Goal: Answer question/provide support: Share knowledge or assist other users

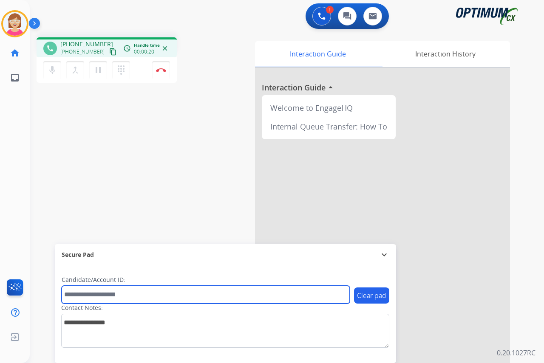
click at [79, 293] on input "text" at bounding box center [206, 295] width 288 height 18
type input "*******"
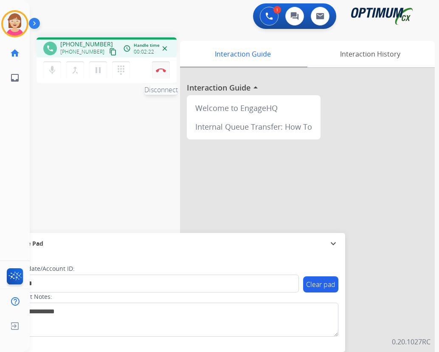
click at [161, 68] on img at bounding box center [161, 70] width 10 height 4
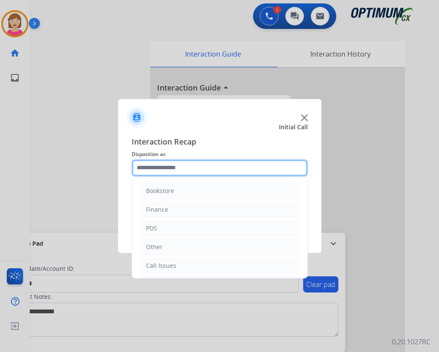
click at [159, 169] on input "text" at bounding box center [220, 167] width 176 height 17
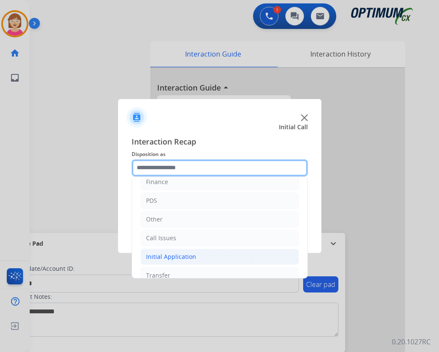
scroll to position [58, 0]
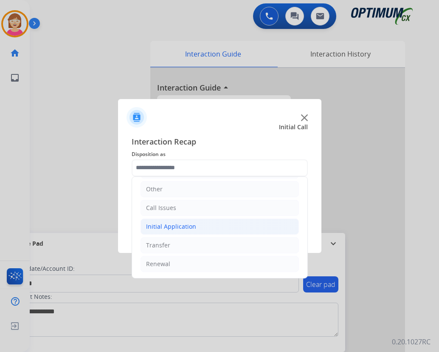
click at [171, 225] on div "Initial Application" at bounding box center [171, 226] width 50 height 8
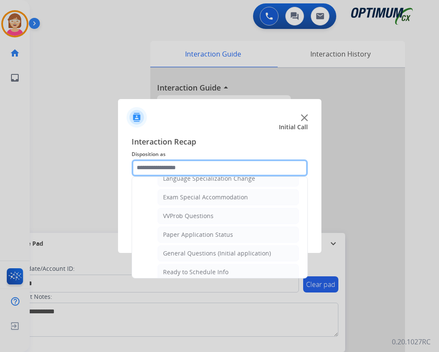
scroll to position [430, 0]
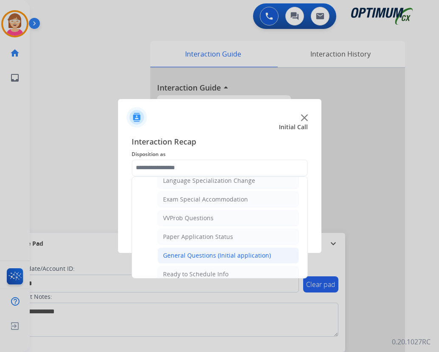
click at [216, 254] on div "General Questions (Initial application)" at bounding box center [217, 255] width 108 height 8
type input "**********"
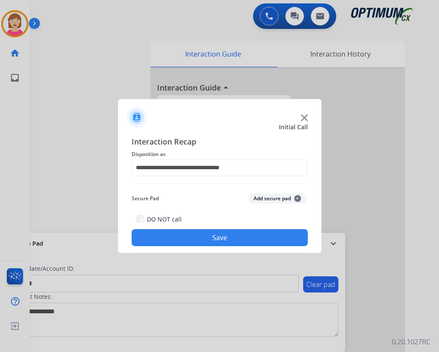
click at [297, 197] on span "+" at bounding box center [297, 198] width 7 height 7
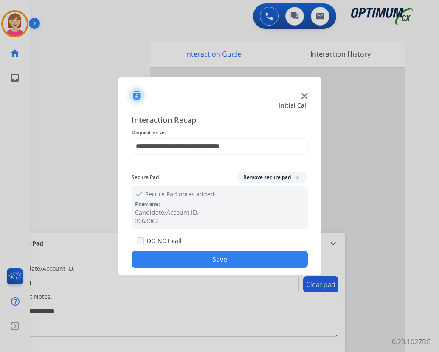
click at [177, 255] on button "Save" at bounding box center [220, 259] width 176 height 17
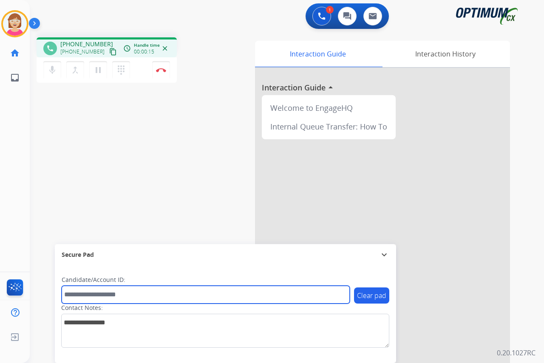
click at [80, 295] on input "text" at bounding box center [206, 295] width 288 height 18
click at [65, 291] on input "text" at bounding box center [206, 295] width 288 height 18
drag, startPoint x: 65, startPoint y: 291, endPoint x: 169, endPoint y: 295, distance: 104.1
click at [169, 295] on input "text" at bounding box center [206, 295] width 288 height 18
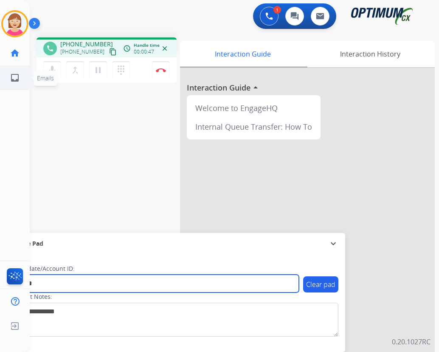
type input "*******"
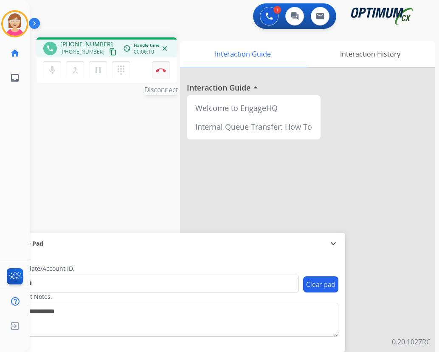
click at [161, 69] on img at bounding box center [161, 70] width 10 height 4
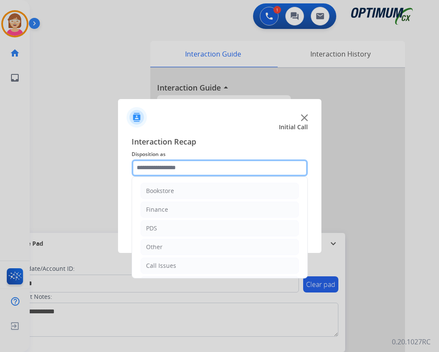
drag, startPoint x: 161, startPoint y: 69, endPoint x: 148, endPoint y: 164, distance: 95.6
click at [148, 164] on input "text" at bounding box center [220, 167] width 176 height 17
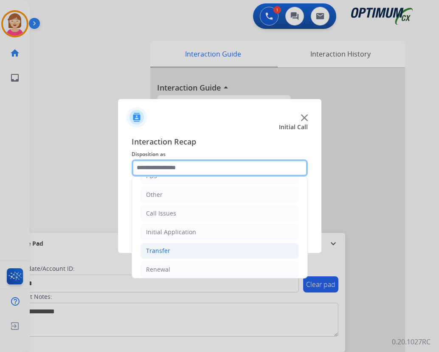
scroll to position [58, 0]
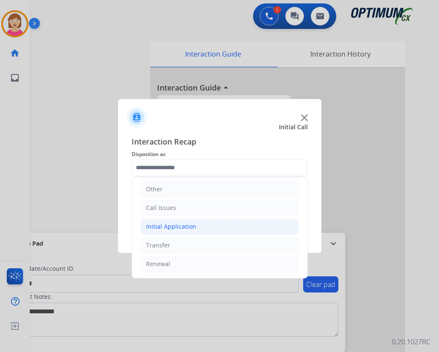
click at [182, 227] on div "Initial Application" at bounding box center [171, 226] width 50 height 8
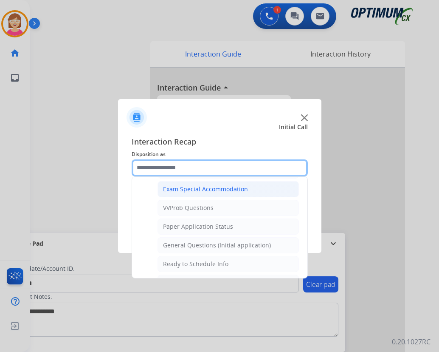
scroll to position [482, 0]
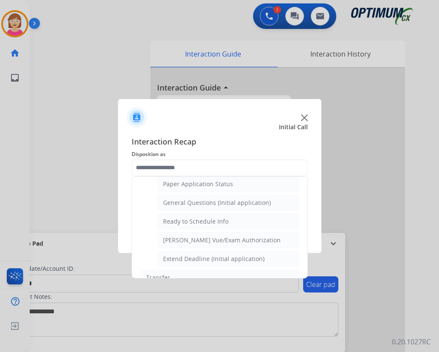
drag, startPoint x: 197, startPoint y: 200, endPoint x: 215, endPoint y: 202, distance: 17.9
click at [198, 200] on div "General Questions (Initial application)" at bounding box center [217, 202] width 108 height 8
type input "**********"
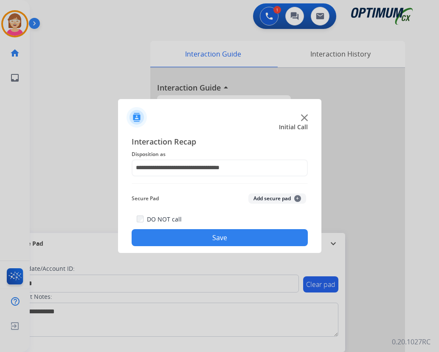
click at [296, 197] on span "+" at bounding box center [297, 198] width 7 height 7
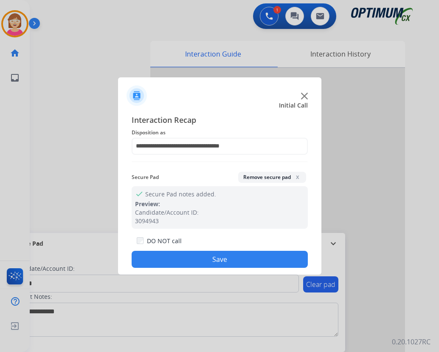
click at [185, 261] on button "Save" at bounding box center [220, 259] width 176 height 17
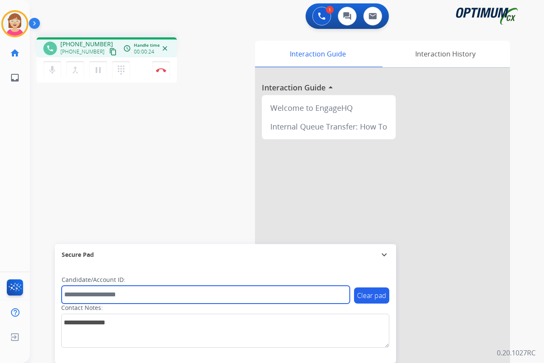
click at [81, 296] on input "text" at bounding box center [206, 295] width 288 height 18
type input "*******"
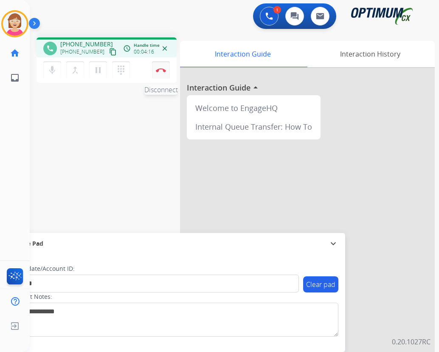
click at [160, 70] on img at bounding box center [161, 70] width 10 height 4
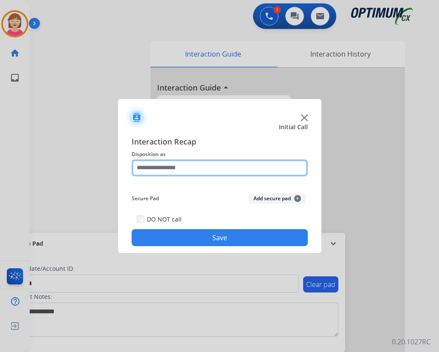
click at [148, 165] on input "text" at bounding box center [220, 167] width 176 height 17
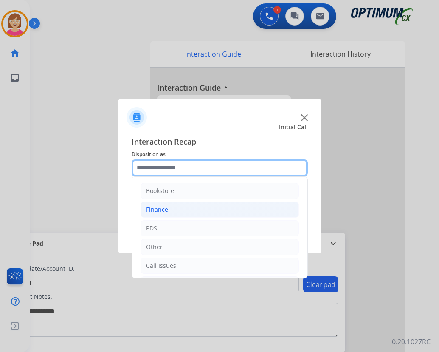
scroll to position [42, 0]
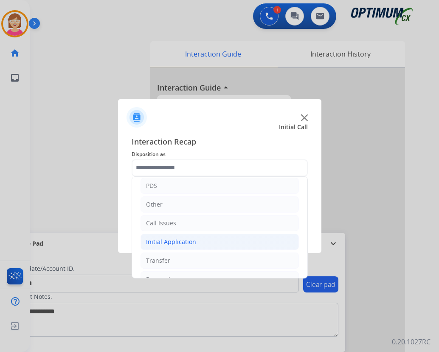
click at [173, 240] on div "Initial Application" at bounding box center [171, 241] width 50 height 8
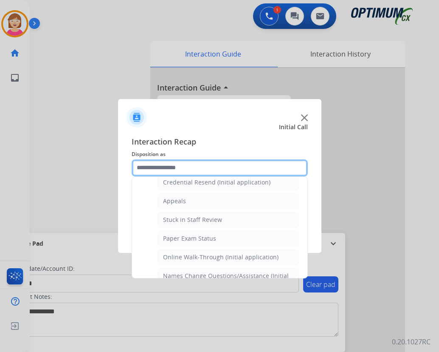
scroll to position [127, 0]
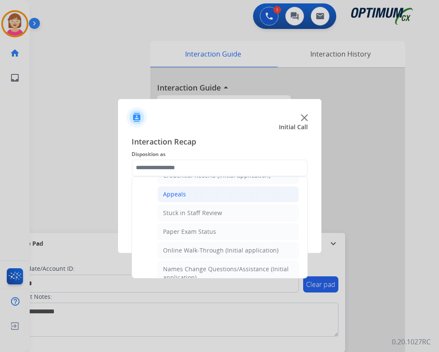
click at [178, 193] on div "Appeals" at bounding box center [174, 194] width 23 height 8
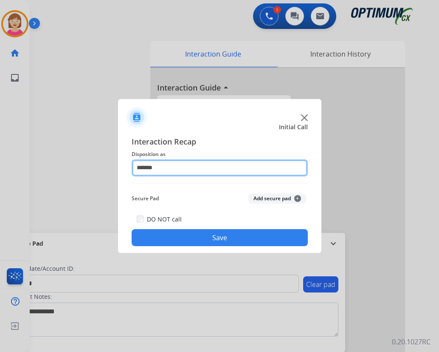
click at [170, 169] on input "*******" at bounding box center [220, 167] width 176 height 17
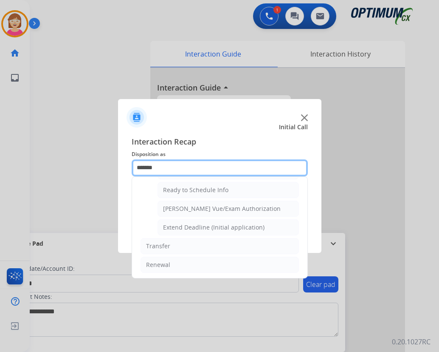
scroll to position [515, 0]
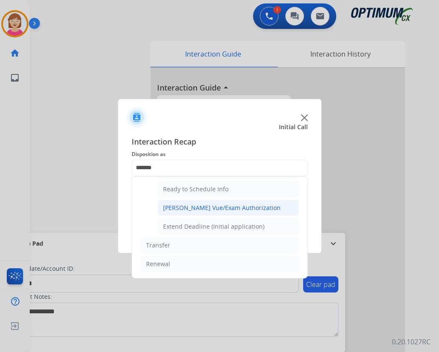
click at [189, 209] on div "[PERSON_NAME] Vue/Exam Authorization" at bounding box center [222, 207] width 118 height 8
type input "**********"
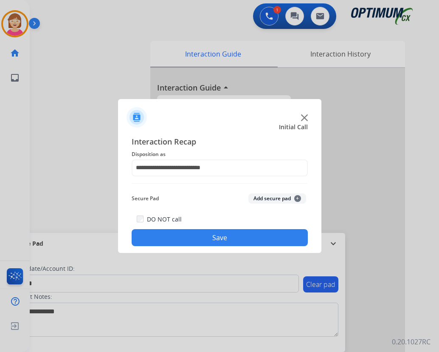
click at [297, 197] on span "+" at bounding box center [297, 198] width 7 height 7
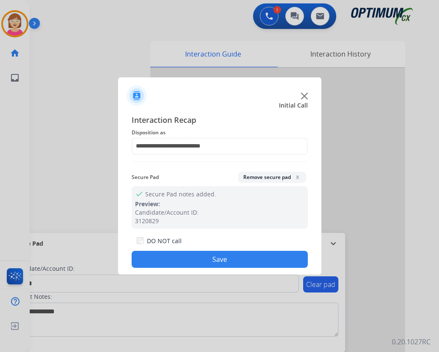
click at [179, 255] on button "Save" at bounding box center [220, 259] width 176 height 17
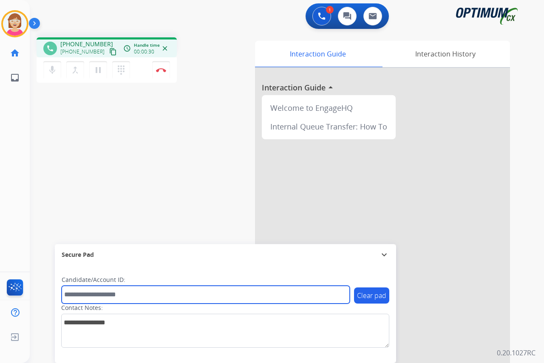
click at [76, 294] on input "text" at bounding box center [206, 295] width 288 height 18
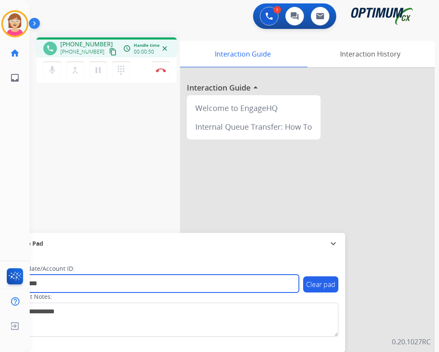
type input "*********"
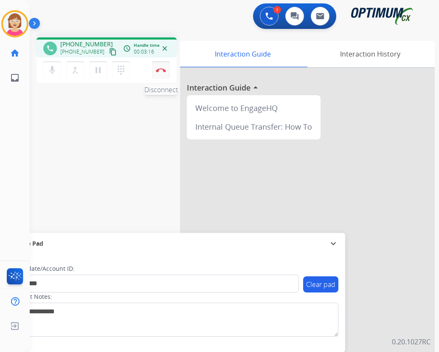
click at [162, 70] on img at bounding box center [161, 70] width 10 height 4
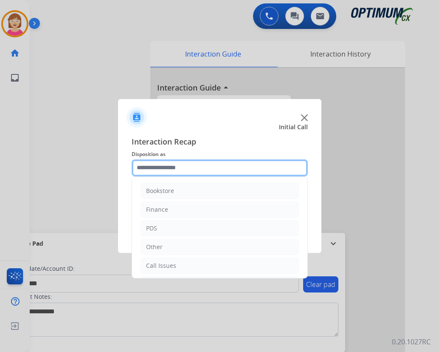
click at [150, 169] on input "text" at bounding box center [220, 167] width 176 height 17
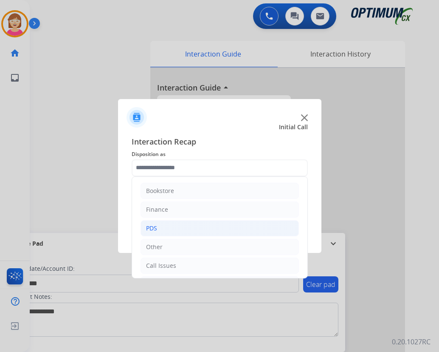
click at [158, 227] on li "PDS" at bounding box center [220, 228] width 158 height 16
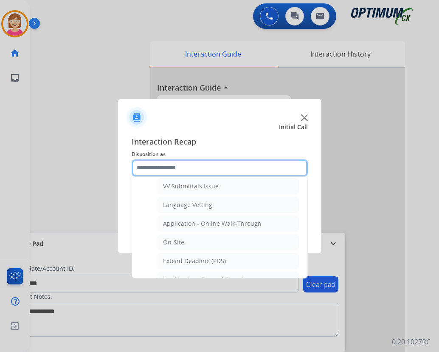
scroll to position [212, 0]
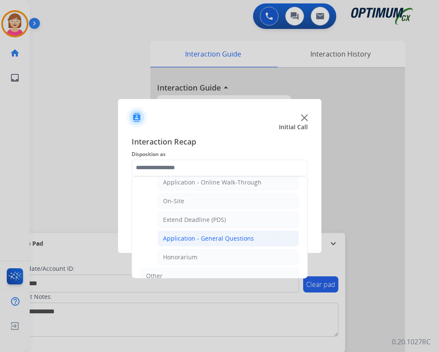
click at [214, 238] on div "Application - General Questions" at bounding box center [208, 238] width 91 height 8
type input "**********"
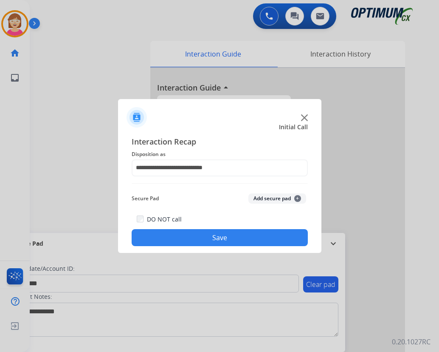
click at [296, 196] on span "+" at bounding box center [297, 198] width 7 height 7
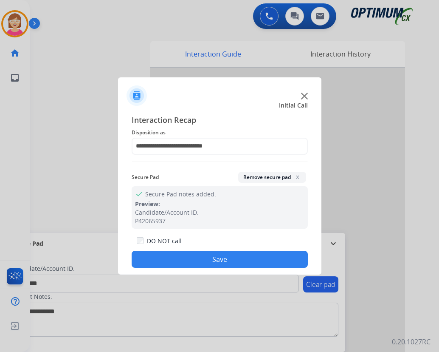
click at [190, 256] on button "Save" at bounding box center [220, 259] width 176 height 17
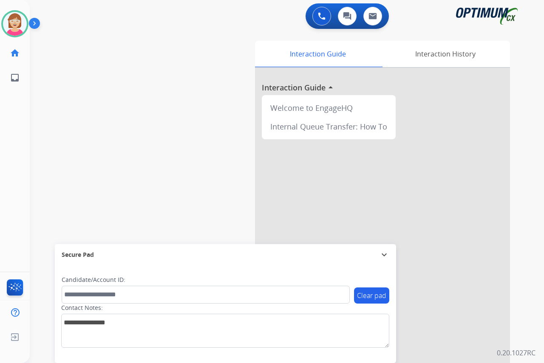
click at [10, 121] on div "[PERSON_NAME] Available Edit Avatar Agent: [PERSON_NAME] Profile: OCX Training …" at bounding box center [15, 181] width 30 height 363
click at [14, 167] on div "[PERSON_NAME] Available Edit Avatar Agent: [PERSON_NAME] Profile: OCX Training …" at bounding box center [15, 181] width 30 height 363
click at [6, 187] on div "[PERSON_NAME] Available Edit Avatar Agent: [PERSON_NAME] Profile: OCX Training …" at bounding box center [15, 181] width 30 height 363
click at [12, 136] on div "[PERSON_NAME] Available Edit Avatar Agent: [PERSON_NAME] Profile: OCX Training …" at bounding box center [15, 181] width 30 height 363
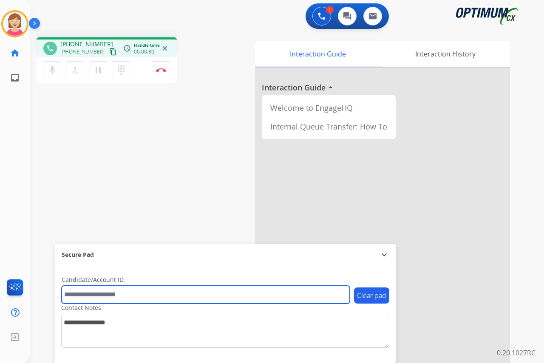
click at [83, 297] on input "text" at bounding box center [206, 295] width 288 height 18
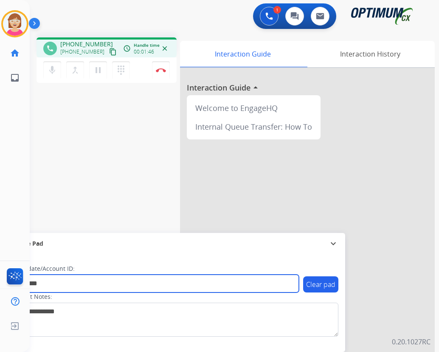
click at [68, 286] on input "*********" at bounding box center [155, 283] width 288 height 18
click at [68, 286] on input "**********" at bounding box center [155, 283] width 288 height 18
drag, startPoint x: 50, startPoint y: 283, endPoint x: 95, endPoint y: 283, distance: 45.0
click at [95, 283] on input "**********" at bounding box center [155, 283] width 288 height 18
type input "*********"
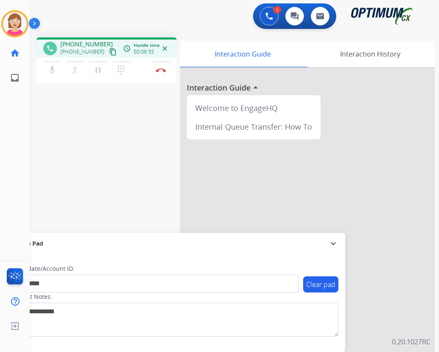
drag, startPoint x: 138, startPoint y: 163, endPoint x: 104, endPoint y: 164, distance: 33.6
click at [138, 163] on div "phone [PHONE_NUMBER] [PHONE_NUMBER] content_copy access_time Call metrics Queue…" at bounding box center [224, 208] width 389 height 354
drag, startPoint x: 119, startPoint y: 120, endPoint x: 5, endPoint y: 87, distance: 118.9
click at [116, 119] on div "phone [PHONE_NUMBER] [PHONE_NUMBER] content_copy access_time Call metrics Queue…" at bounding box center [224, 208] width 389 height 354
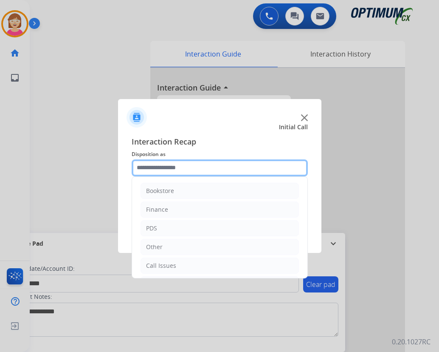
click at [143, 167] on input "text" at bounding box center [220, 167] width 176 height 17
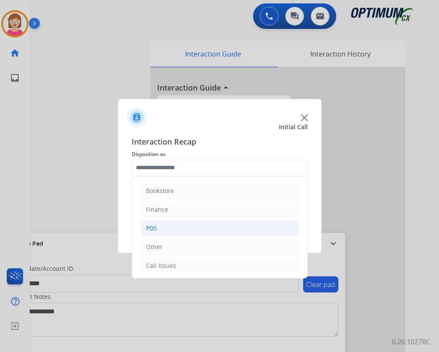
click at [150, 231] on div "PDS" at bounding box center [151, 228] width 11 height 8
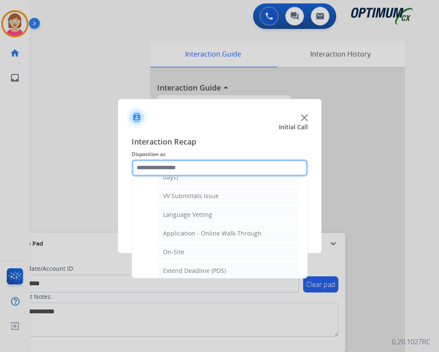
scroll to position [170, 0]
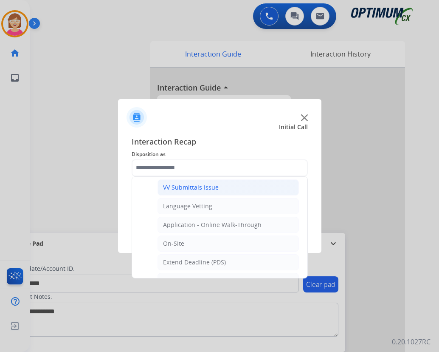
click at [188, 187] on div "VV Submittals Issue" at bounding box center [191, 187] width 56 height 8
type input "**********"
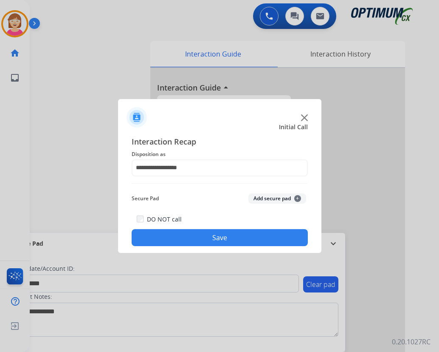
click at [296, 197] on span "+" at bounding box center [297, 198] width 7 height 7
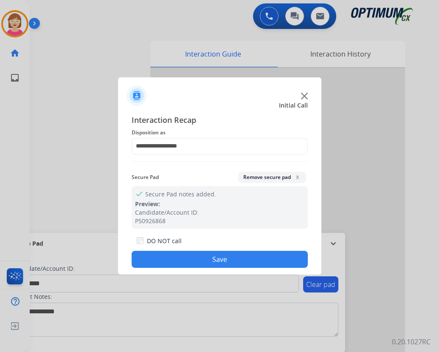
drag, startPoint x: 171, startPoint y: 261, endPoint x: 174, endPoint y: 258, distance: 4.5
click at [171, 260] on button "Save" at bounding box center [220, 259] width 176 height 17
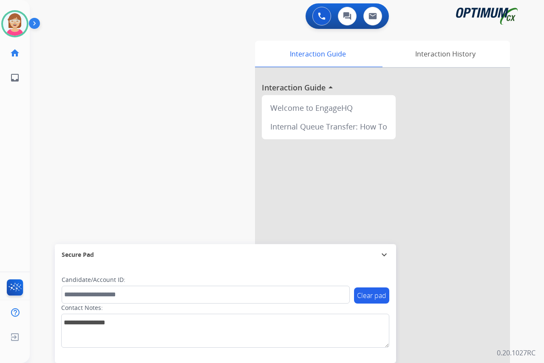
click at [117, 101] on div "swap_horiz Break voice bridge close_fullscreen Connect 3-Way Call merge_type Se…" at bounding box center [276, 208] width 493 height 354
click at [11, 123] on div "[PERSON_NAME] Available Edit Avatar Agent: [PERSON_NAME] Profile: OCX Training …" at bounding box center [15, 181] width 30 height 363
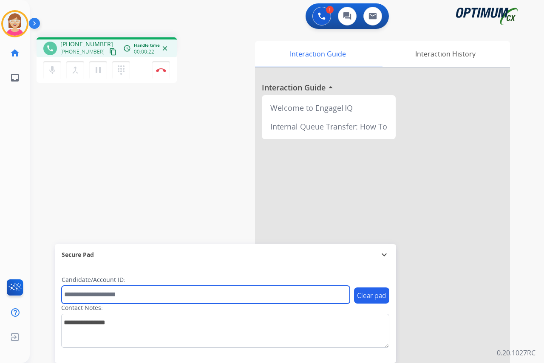
click at [83, 295] on input "text" at bounding box center [206, 295] width 288 height 18
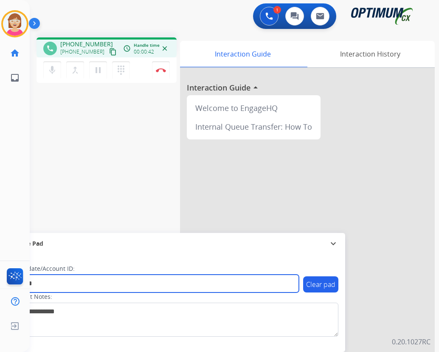
type input "*******"
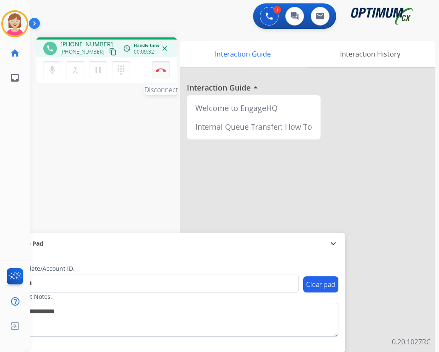
click at [161, 69] on img at bounding box center [161, 70] width 10 height 4
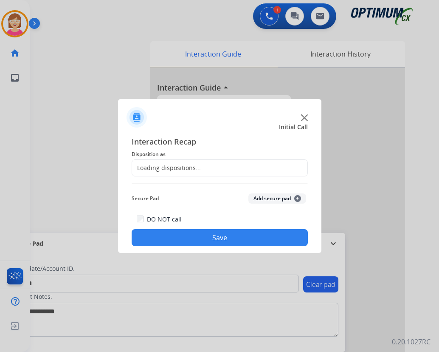
click at [161, 70] on div at bounding box center [219, 176] width 439 height 352
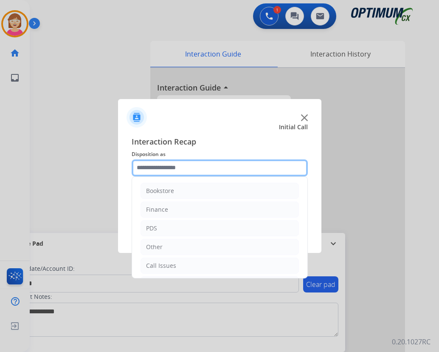
click at [149, 166] on input "text" at bounding box center [220, 167] width 176 height 17
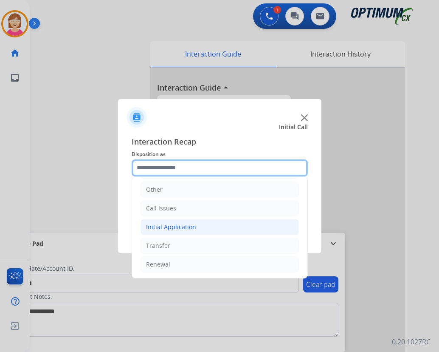
scroll to position [58, 0]
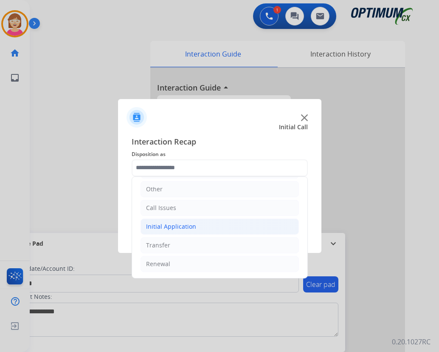
click at [179, 225] on div "Initial Application" at bounding box center [171, 226] width 50 height 8
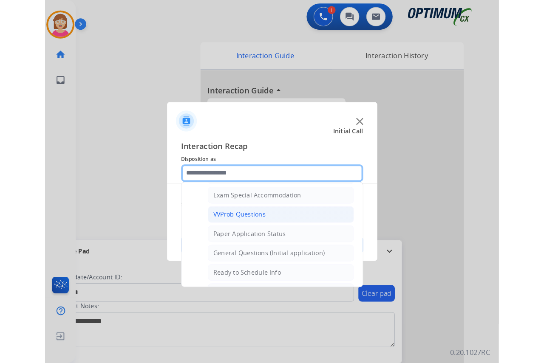
scroll to position [482, 0]
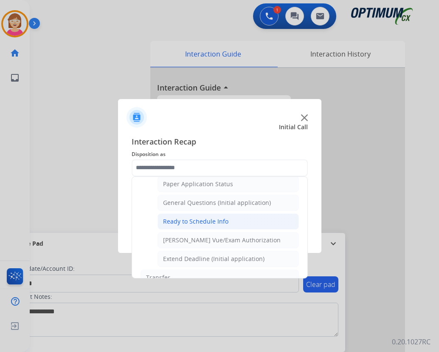
click at [192, 220] on div "Ready to Schedule Info" at bounding box center [195, 221] width 65 height 8
type input "**********"
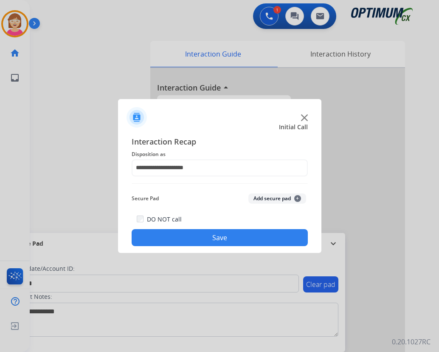
drag, startPoint x: 192, startPoint y: 220, endPoint x: 156, endPoint y: 111, distance: 114.7
click at [156, 110] on div at bounding box center [219, 114] width 203 height 30
click at [301, 197] on button "Add secure pad +" at bounding box center [277, 198] width 58 height 10
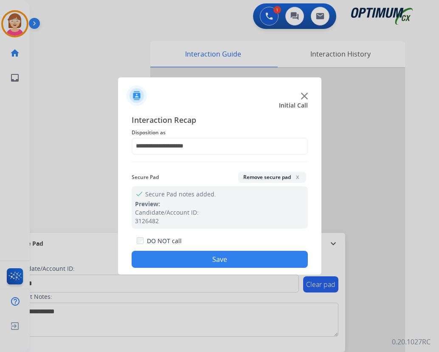
click at [166, 259] on button "Save" at bounding box center [220, 259] width 176 height 17
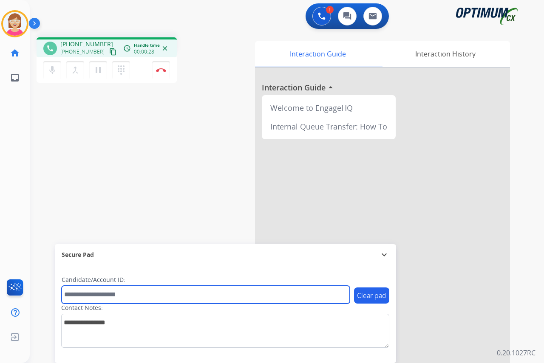
click at [82, 294] on input "text" at bounding box center [206, 295] width 288 height 18
click at [73, 295] on input "text" at bounding box center [206, 295] width 288 height 18
paste input "*********"
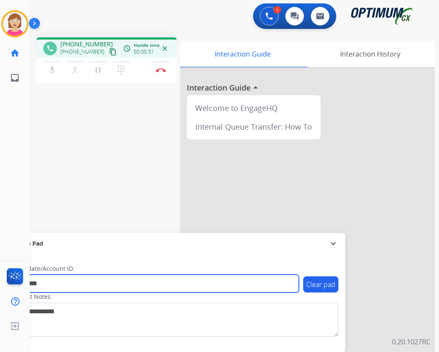
type input "*********"
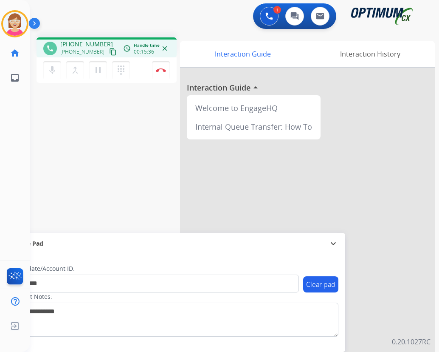
click at [132, 199] on div "phone [PHONE_NUMBER] [PHONE_NUMBER] content_copy access_time Call metrics Queue…" at bounding box center [224, 208] width 389 height 354
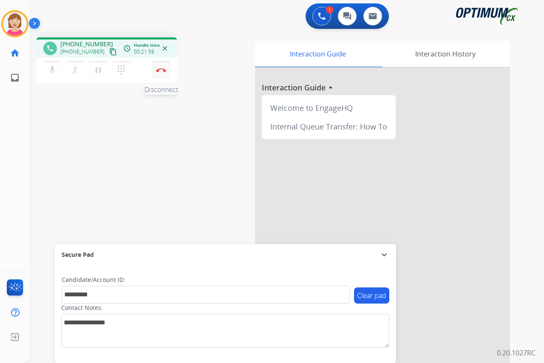
click at [161, 70] on img at bounding box center [161, 70] width 10 height 4
click at [159, 70] on img at bounding box center [161, 70] width 10 height 4
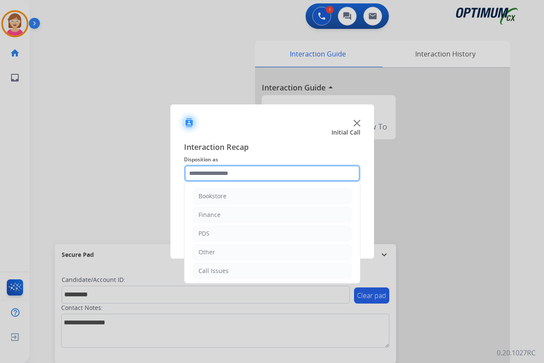
click at [196, 173] on input "text" at bounding box center [272, 173] width 176 height 17
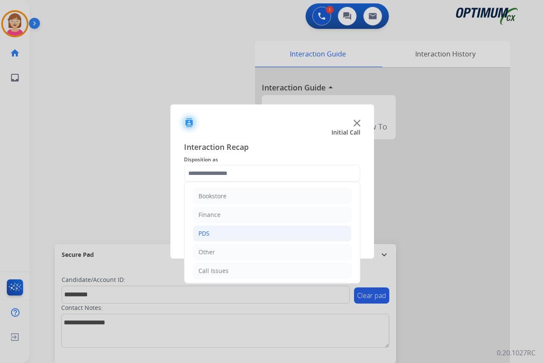
drag, startPoint x: 196, startPoint y: 173, endPoint x: 205, endPoint y: 233, distance: 60.5
click at [205, 233] on div "PDS" at bounding box center [203, 233] width 11 height 8
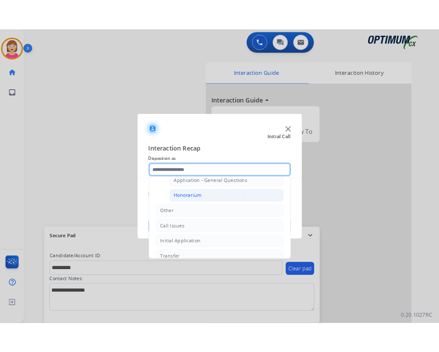
scroll to position [255, 0]
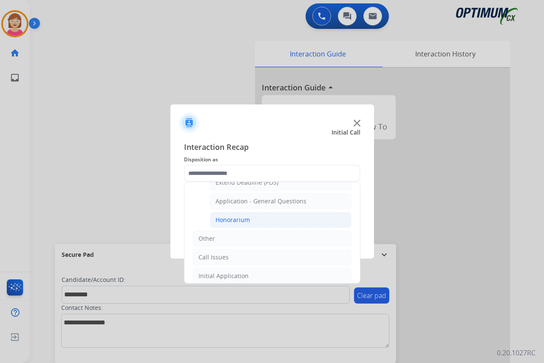
click at [235, 220] on div "Honorarium" at bounding box center [232, 220] width 34 height 8
type input "**********"
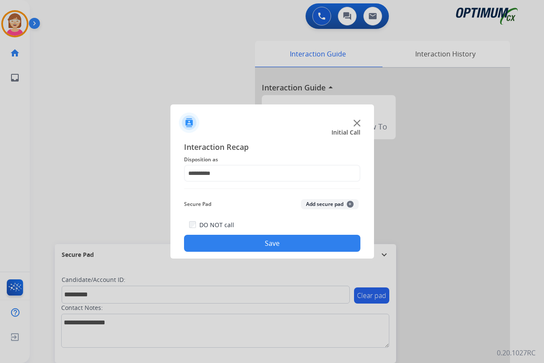
click at [349, 202] on span "+" at bounding box center [350, 204] width 7 height 7
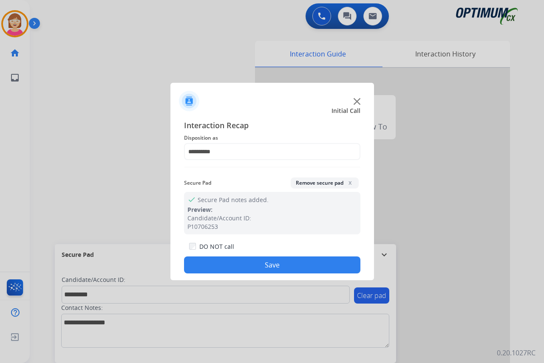
click at [214, 269] on button "Save" at bounding box center [272, 264] width 176 height 17
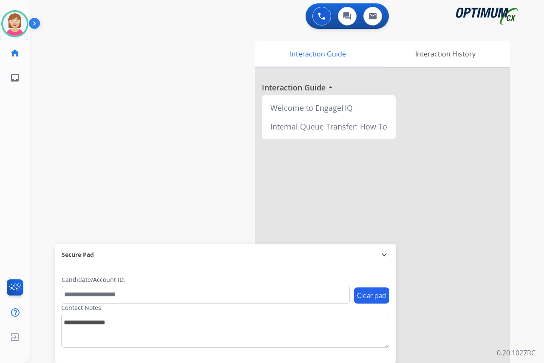
click at [9, 123] on div "[PERSON_NAME] Available Edit Avatar Agent: [PERSON_NAME] Profile: OCX Training …" at bounding box center [15, 181] width 30 height 363
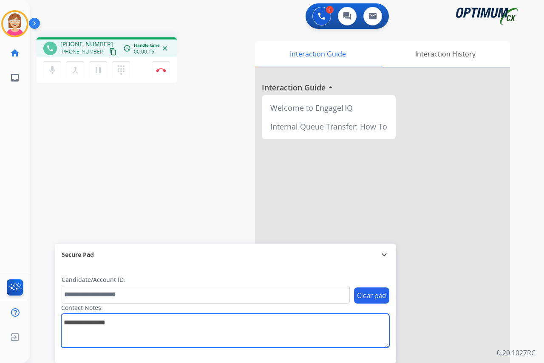
click at [65, 325] on textarea at bounding box center [225, 331] width 328 height 34
type textarea "********"
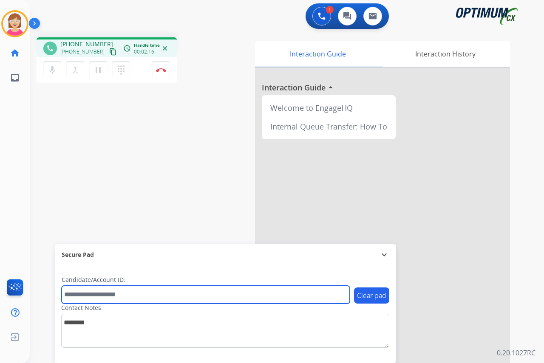
click at [73, 293] on input "text" at bounding box center [206, 295] width 288 height 18
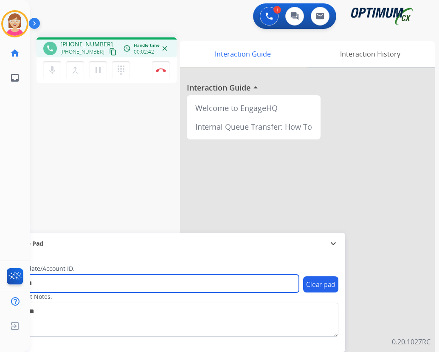
type input "*******"
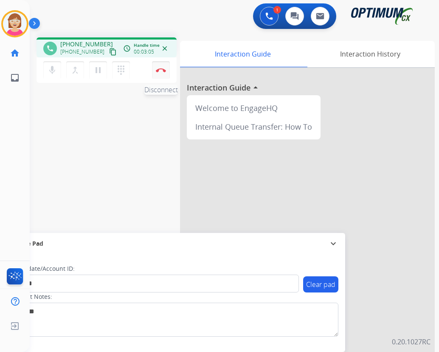
click at [161, 69] on img at bounding box center [161, 70] width 10 height 4
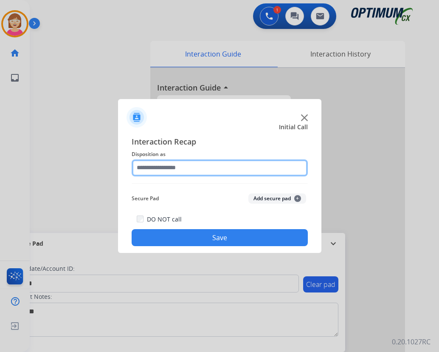
click at [152, 168] on input "text" at bounding box center [220, 167] width 176 height 17
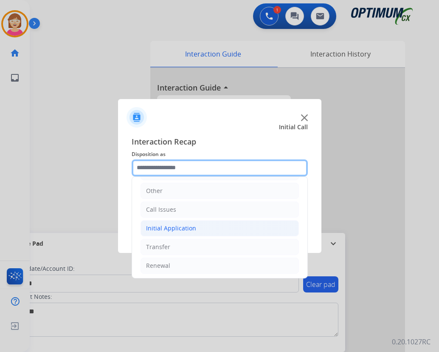
scroll to position [58, 0]
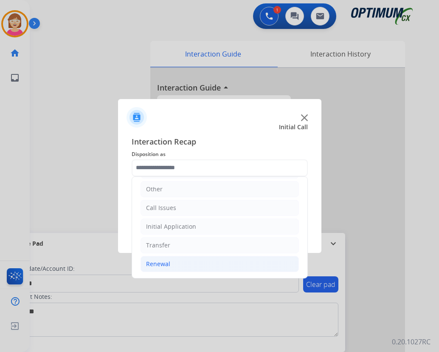
click at [155, 264] on div "Renewal" at bounding box center [158, 263] width 24 height 8
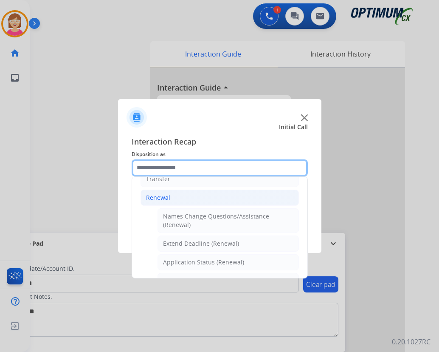
scroll to position [185, 0]
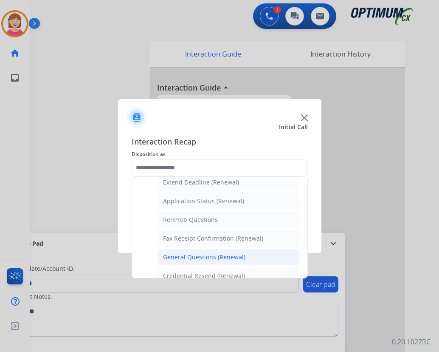
click at [170, 254] on div "General Questions (Renewal)" at bounding box center [204, 257] width 82 height 8
type input "**********"
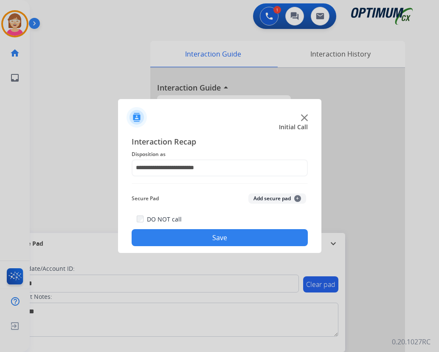
click at [298, 197] on span "+" at bounding box center [297, 198] width 7 height 7
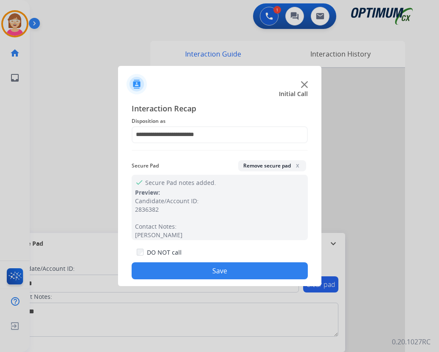
click at [173, 269] on button "Save" at bounding box center [220, 270] width 176 height 17
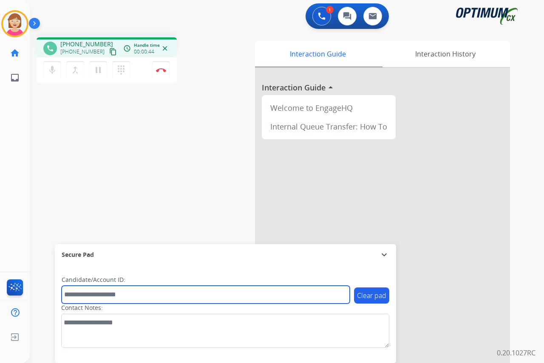
click at [67, 293] on input "text" at bounding box center [206, 295] width 288 height 18
type input "*******"
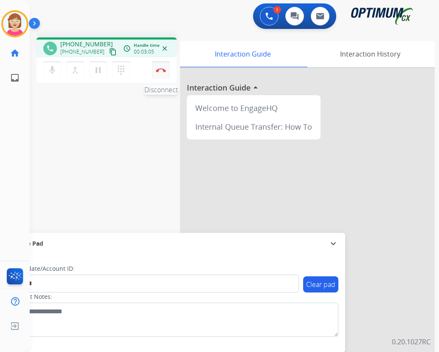
click at [160, 69] on img at bounding box center [161, 70] width 10 height 4
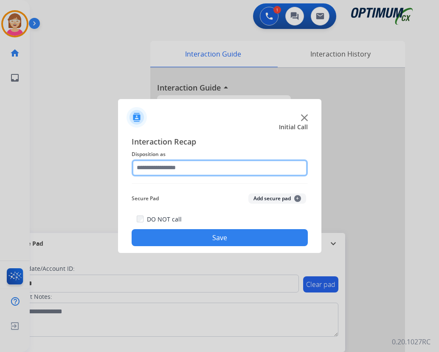
click at [145, 165] on input "text" at bounding box center [220, 167] width 176 height 17
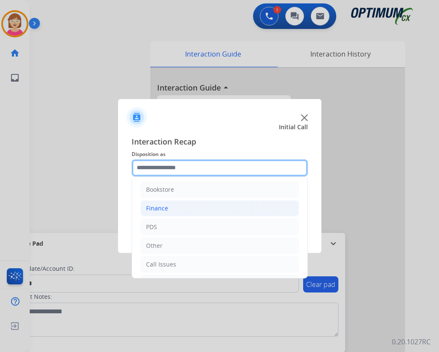
scroll to position [0, 0]
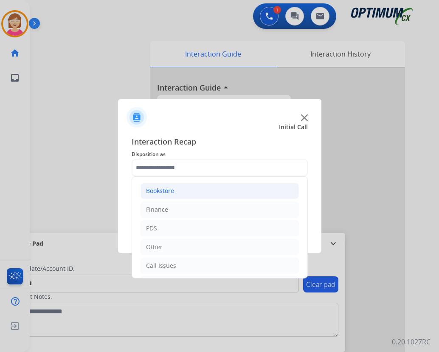
click at [170, 191] on div "Bookstore" at bounding box center [160, 190] width 28 height 8
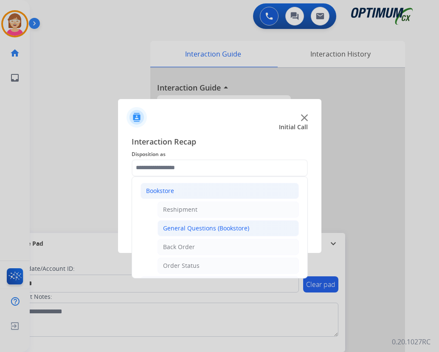
drag, startPoint x: 180, startPoint y: 227, endPoint x: 188, endPoint y: 228, distance: 7.7
click at [181, 227] on div "General Questions (Bookstore)" at bounding box center [206, 228] width 86 height 8
type input "**********"
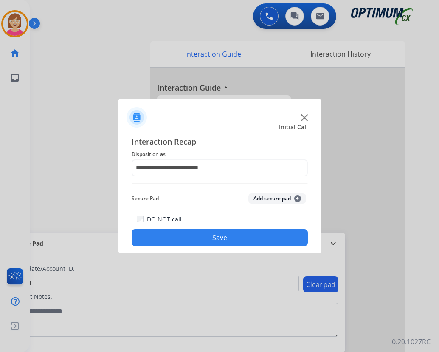
click at [297, 197] on span "+" at bounding box center [297, 198] width 7 height 7
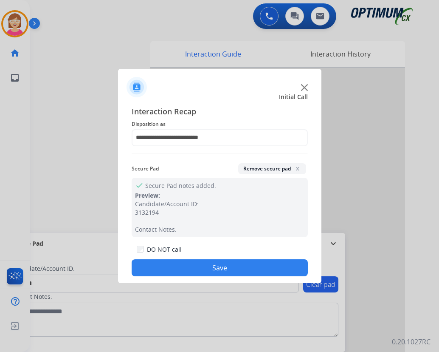
click at [170, 269] on button "Save" at bounding box center [220, 267] width 176 height 17
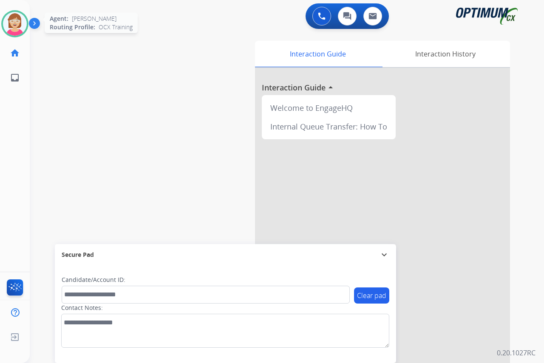
click at [10, 21] on img at bounding box center [15, 24] width 24 height 24
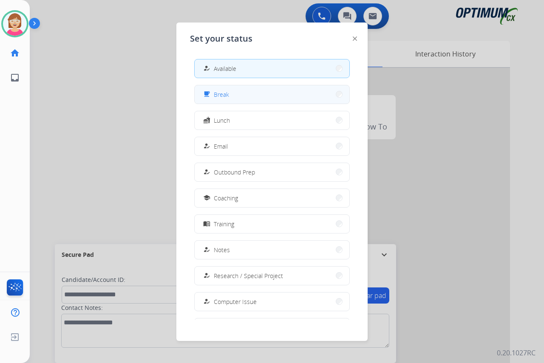
click at [227, 97] on span "Break" at bounding box center [221, 94] width 15 height 9
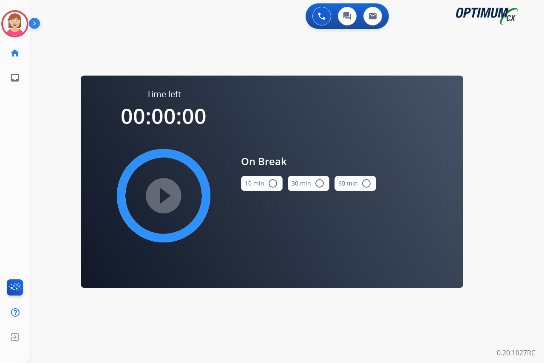
click at [271, 183] on mat-icon "radio_button_unchecked" at bounding box center [273, 183] width 10 height 10
click at [164, 196] on mat-icon "play_circle_filled" at bounding box center [163, 196] width 10 height 10
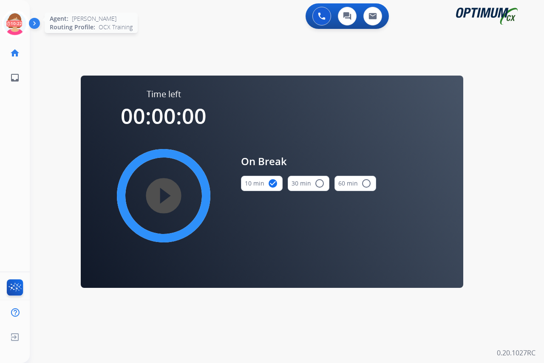
click at [15, 17] on icon at bounding box center [15, 24] width 28 height 28
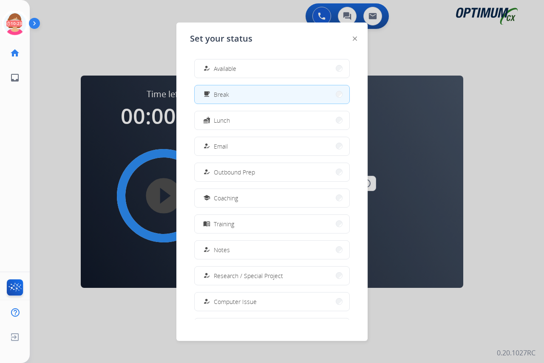
click at [230, 66] on span "Available" at bounding box center [225, 68] width 23 height 9
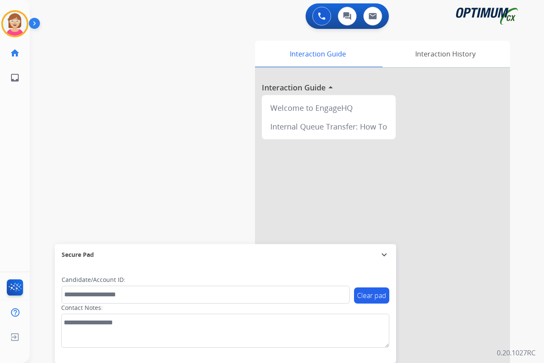
click at [16, 169] on div "[PERSON_NAME] Available Edit Avatar Agent: [PERSON_NAME] Profile: OCX Training …" at bounding box center [15, 181] width 30 height 363
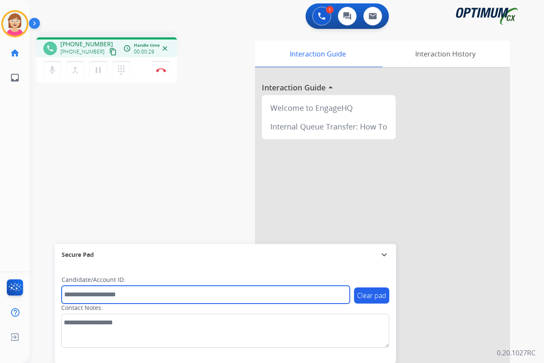
click at [87, 293] on input "text" at bounding box center [206, 295] width 288 height 18
drag, startPoint x: 87, startPoint y: 293, endPoint x: 71, endPoint y: 295, distance: 15.4
drag, startPoint x: 71, startPoint y: 295, endPoint x: 199, endPoint y: 292, distance: 127.9
click at [200, 292] on input "text" at bounding box center [206, 295] width 288 height 18
type input "*******"
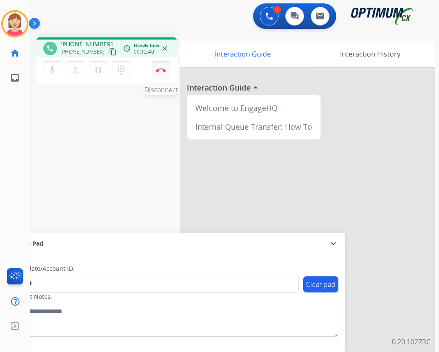
drag, startPoint x: 161, startPoint y: 68, endPoint x: 154, endPoint y: 68, distance: 7.3
click at [154, 68] on button "Disconnect" at bounding box center [161, 70] width 18 height 18
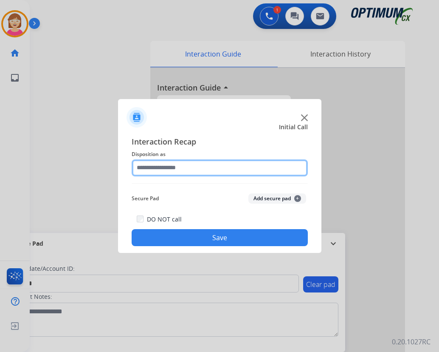
click at [147, 166] on input "text" at bounding box center [220, 167] width 176 height 17
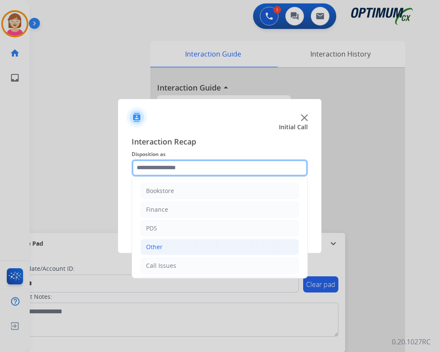
scroll to position [58, 0]
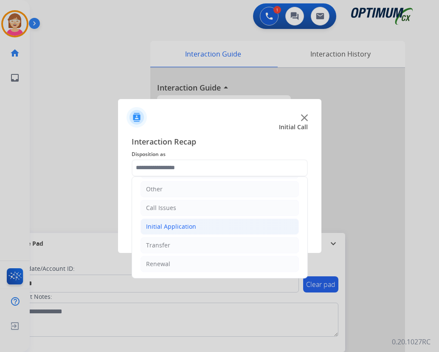
click at [163, 226] on div "Initial Application" at bounding box center [171, 226] width 50 height 8
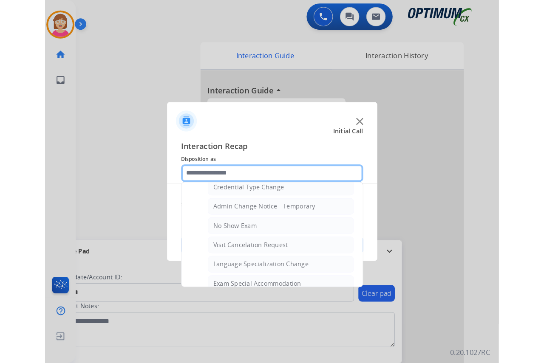
scroll to position [440, 0]
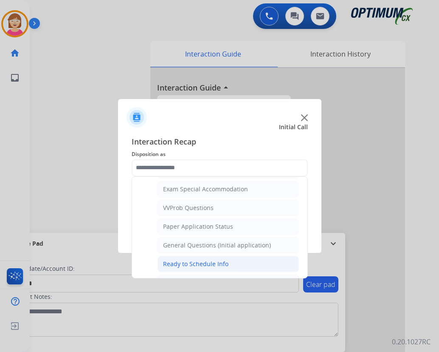
click at [188, 263] on div "Ready to Schedule Info" at bounding box center [195, 263] width 65 height 8
type input "**********"
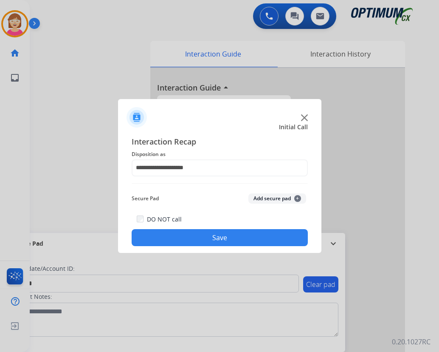
click at [297, 197] on span "+" at bounding box center [297, 198] width 7 height 7
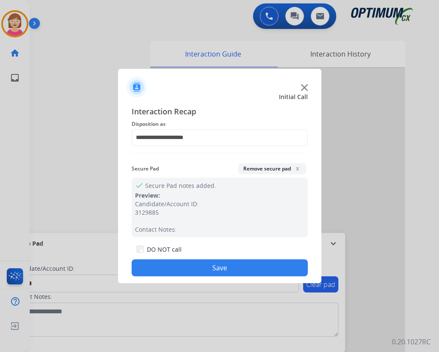
click at [192, 267] on button "Save" at bounding box center [220, 267] width 176 height 17
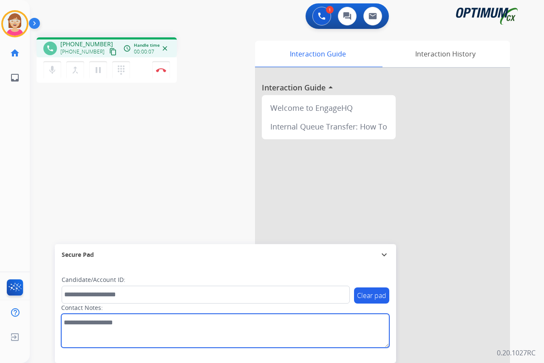
click at [74, 321] on textarea at bounding box center [225, 331] width 328 height 34
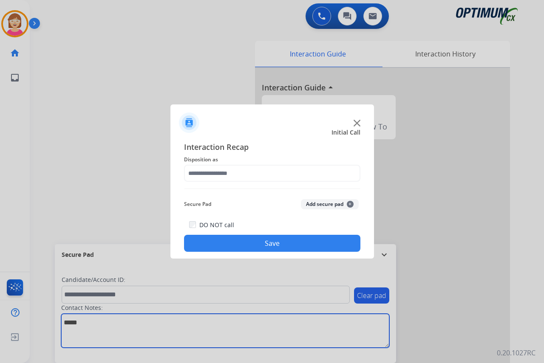
type textarea "*****"
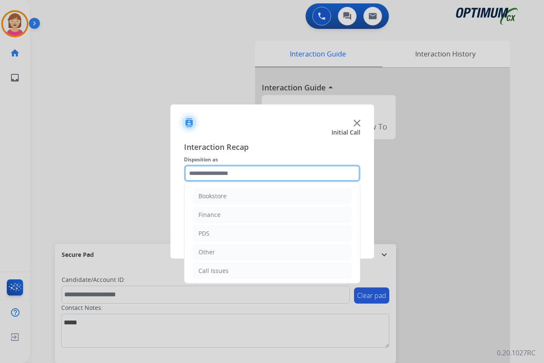
click at [202, 172] on input "text" at bounding box center [272, 173] width 176 height 17
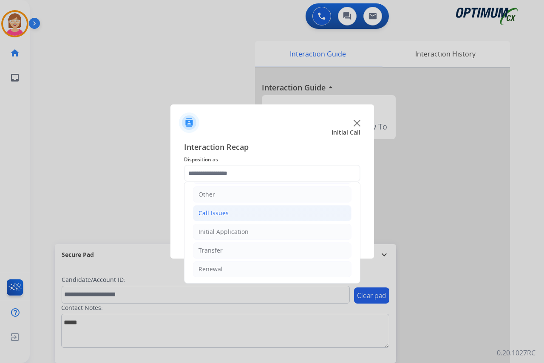
click at [211, 212] on div "Call Issues" at bounding box center [213, 213] width 30 height 8
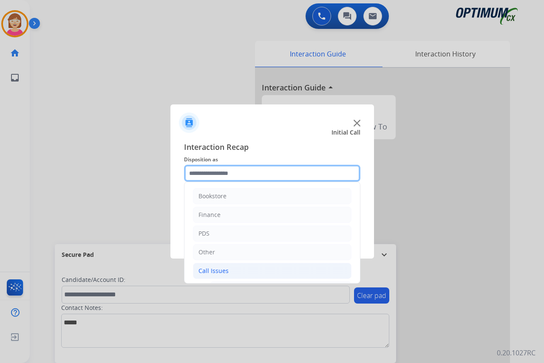
drag, startPoint x: 226, startPoint y: 232, endPoint x: 201, endPoint y: 171, distance: 65.5
click at [201, 171] on input "text" at bounding box center [272, 173] width 176 height 17
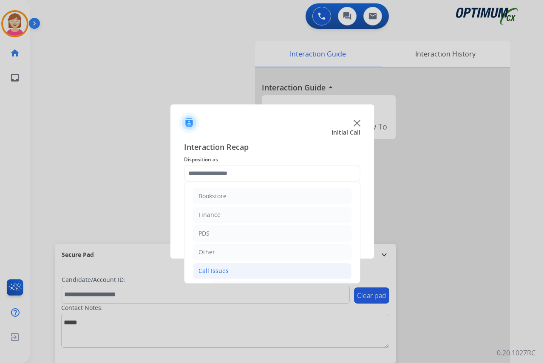
click at [219, 271] on div "Call Issues" at bounding box center [213, 271] width 30 height 8
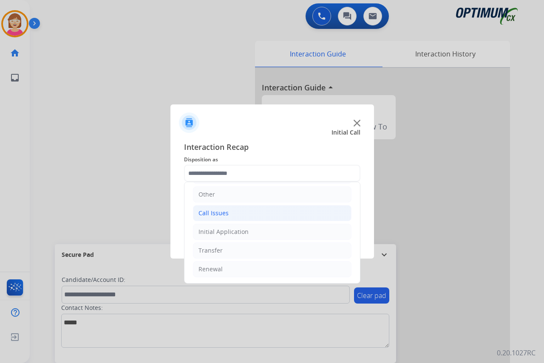
click at [215, 213] on div "Call Issues" at bounding box center [213, 213] width 30 height 8
click at [228, 233] on div "Voicemail" at bounding box center [228, 232] width 27 height 8
type input "*********"
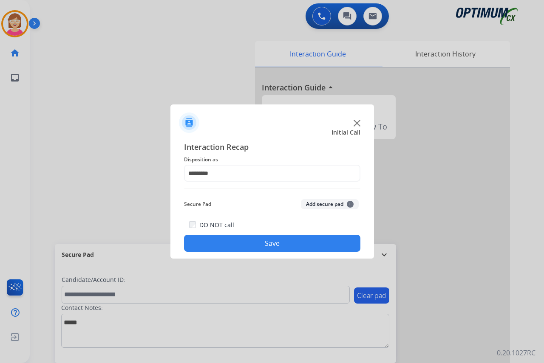
drag, startPoint x: 228, startPoint y: 233, endPoint x: 211, endPoint y: 242, distance: 19.2
click at [211, 242] on button "Save" at bounding box center [272, 243] width 176 height 17
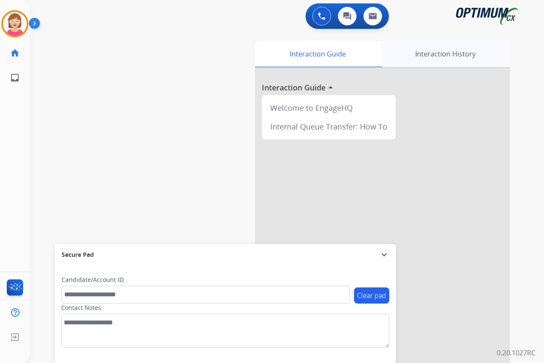
click at [446, 53] on div "Interaction History" at bounding box center [445, 54] width 130 height 26
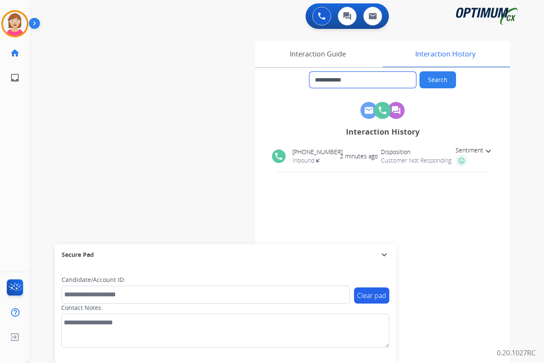
drag, startPoint x: 362, startPoint y: 79, endPoint x: 320, endPoint y: 81, distance: 41.6
click at [320, 81] on input "**********" at bounding box center [362, 80] width 107 height 16
click at [303, 57] on div "Interaction Guide" at bounding box center [317, 54] width 125 height 26
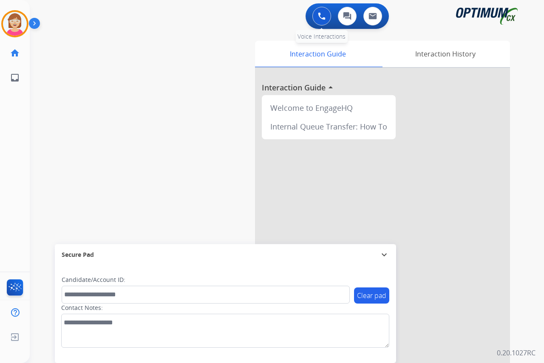
click at [321, 14] on img at bounding box center [322, 16] width 8 height 8
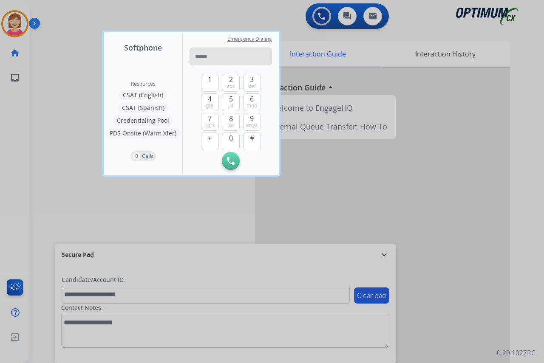
drag, startPoint x: 197, startPoint y: 58, endPoint x: 194, endPoint y: 54, distance: 4.6
click at [194, 54] on input "tel" at bounding box center [230, 57] width 82 height 18
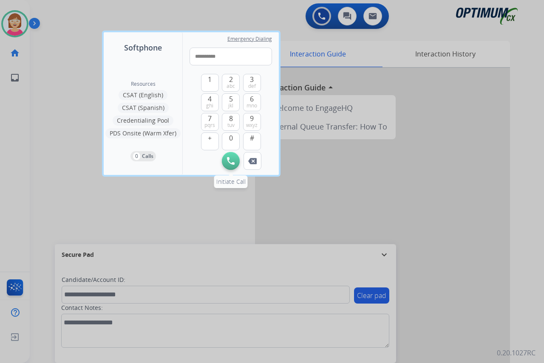
type input "**********"
click at [228, 161] on img at bounding box center [231, 161] width 8 height 8
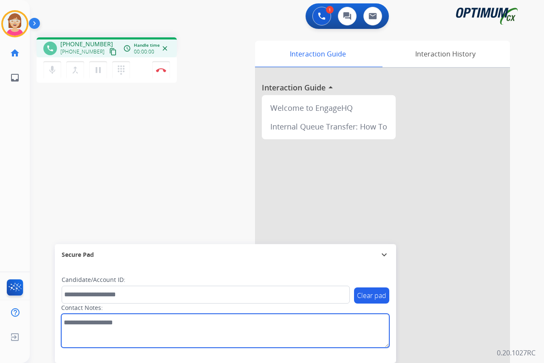
click at [69, 324] on textarea at bounding box center [225, 331] width 328 height 34
type textarea "*****"
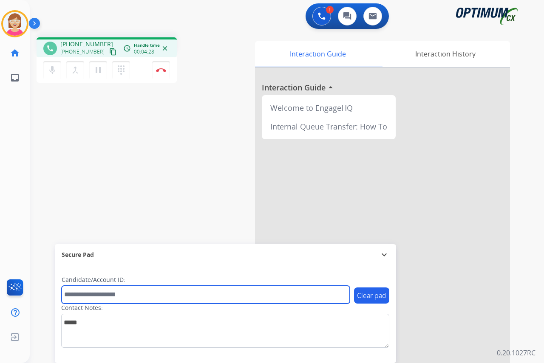
click at [87, 298] on input "text" at bounding box center [206, 295] width 288 height 18
type input "**********"
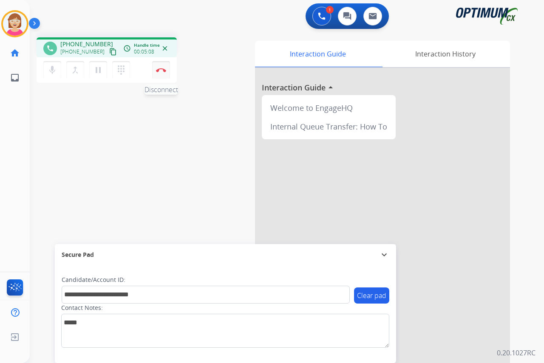
click at [161, 69] on img at bounding box center [161, 70] width 10 height 4
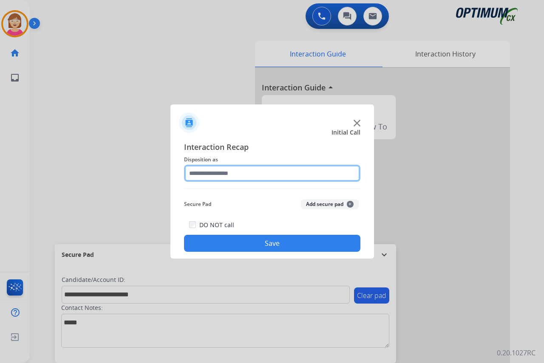
click at [204, 170] on input "text" at bounding box center [272, 173] width 176 height 17
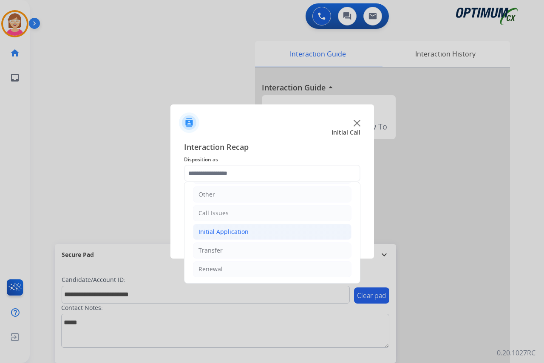
click at [221, 233] on div "Initial Application" at bounding box center [223, 232] width 50 height 8
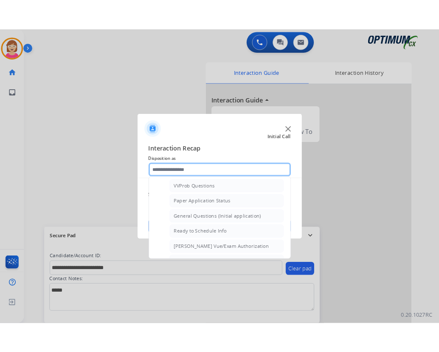
scroll to position [482, 0]
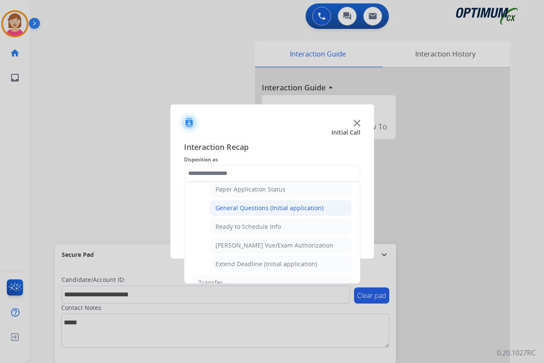
click at [262, 207] on div "General Questions (Initial application)" at bounding box center [269, 208] width 108 height 8
type input "**********"
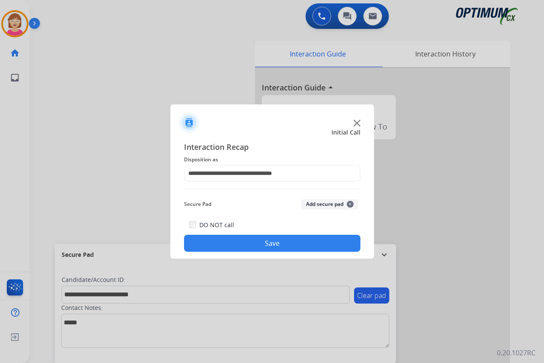
click at [351, 202] on span "+" at bounding box center [350, 204] width 7 height 7
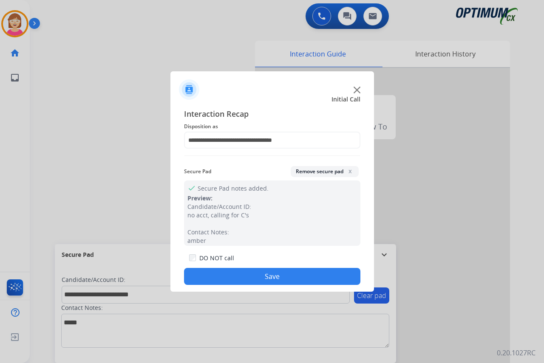
click at [209, 271] on button "Save" at bounding box center [272, 276] width 176 height 17
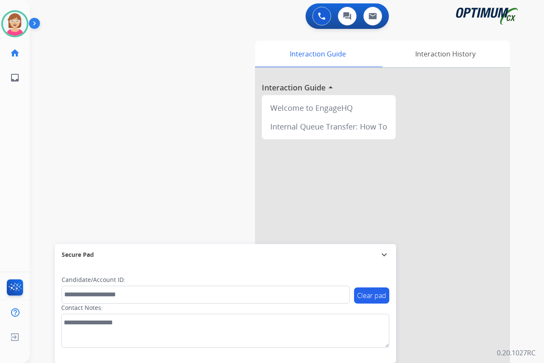
click at [13, 126] on div "[PERSON_NAME] Available Edit Avatar Agent: [PERSON_NAME] Profile: OCX Training …" at bounding box center [15, 181] width 30 height 363
click at [11, 131] on div "[PERSON_NAME] Available Edit Avatar Agent: [PERSON_NAME] Profile: OCX Training …" at bounding box center [15, 181] width 30 height 363
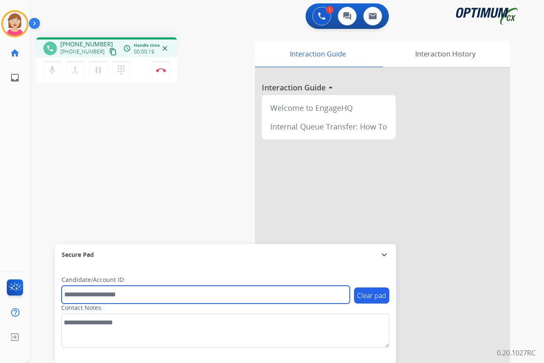
click at [79, 295] on input "text" at bounding box center [206, 295] width 288 height 18
type input "*******"
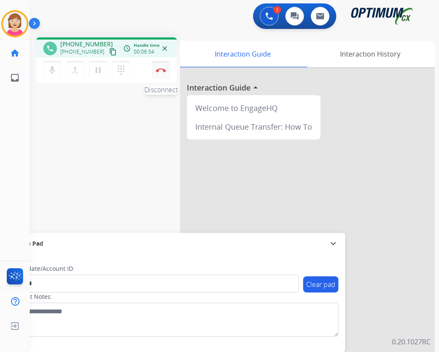
click at [161, 69] on img at bounding box center [161, 70] width 10 height 4
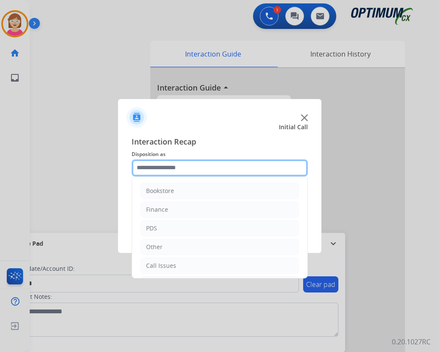
click at [144, 165] on input "text" at bounding box center [220, 167] width 176 height 17
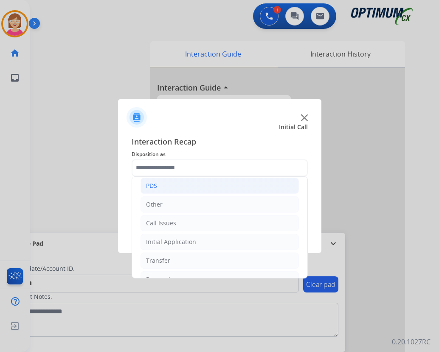
click at [146, 185] on div "PDS" at bounding box center [151, 185] width 11 height 8
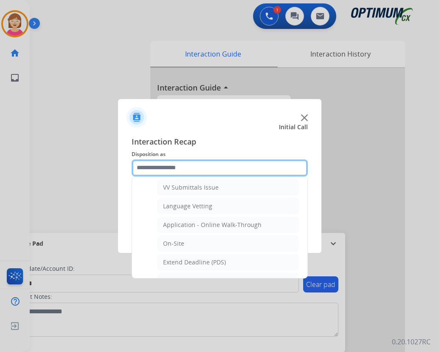
scroll to position [212, 0]
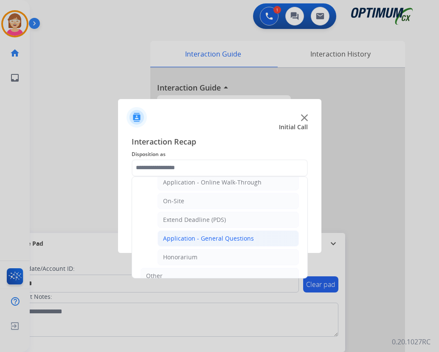
click at [214, 237] on div "Application - General Questions" at bounding box center [208, 238] width 91 height 8
type input "**********"
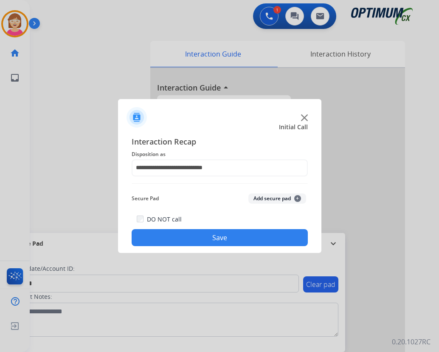
click at [296, 196] on span "+" at bounding box center [297, 198] width 7 height 7
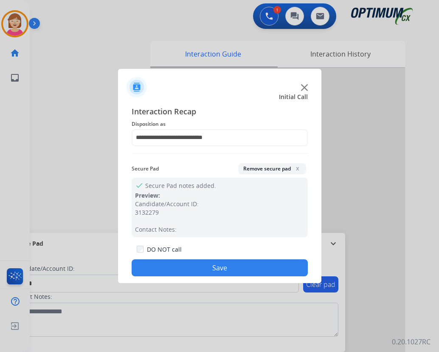
click at [169, 265] on button "Save" at bounding box center [220, 267] width 176 height 17
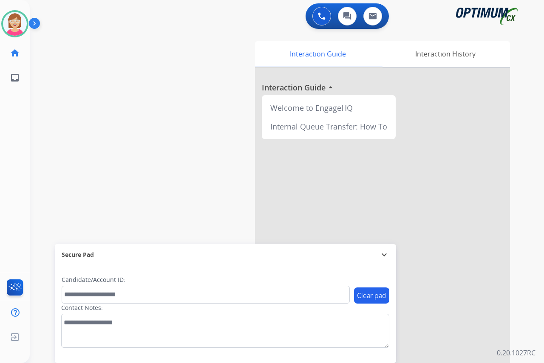
click at [7, 177] on div "[PERSON_NAME] Available Edit Avatar Agent: [PERSON_NAME] Profile: OCX Training …" at bounding box center [15, 181] width 30 height 363
click at [10, 21] on img at bounding box center [15, 24] width 24 height 24
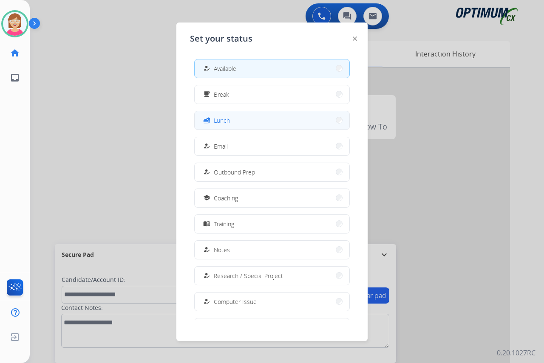
click at [244, 121] on button "fastfood Lunch" at bounding box center [271, 120] width 155 height 18
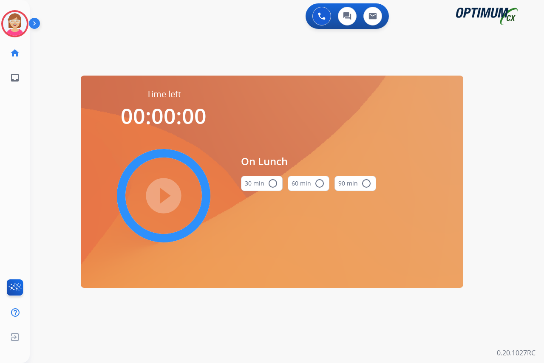
click at [273, 181] on mat-icon "radio_button_unchecked" at bounding box center [273, 183] width 10 height 10
click at [166, 195] on mat-icon "play_circle_filled" at bounding box center [163, 196] width 10 height 10
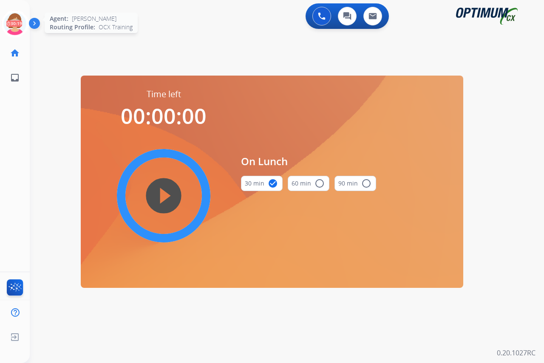
click at [13, 17] on icon at bounding box center [15, 24] width 28 height 28
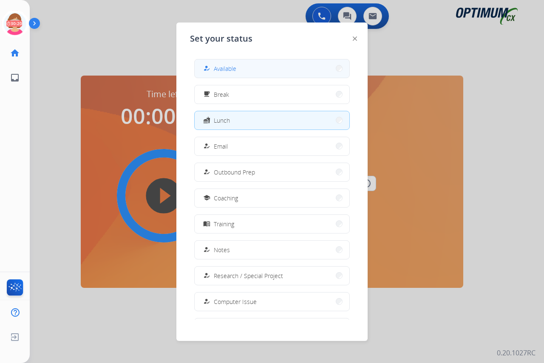
click at [225, 66] on span "Available" at bounding box center [225, 68] width 23 height 9
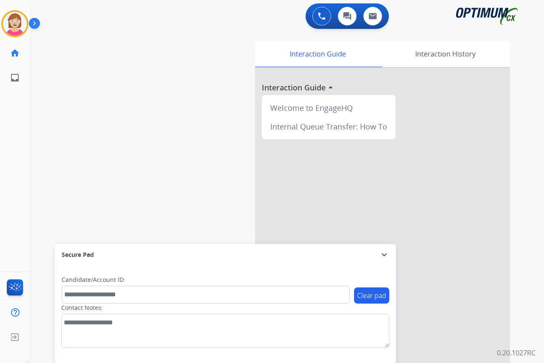
click at [13, 158] on div "[PERSON_NAME] Available Edit Avatar Agent: [PERSON_NAME] Profile: OCX Training …" at bounding box center [15, 181] width 30 height 363
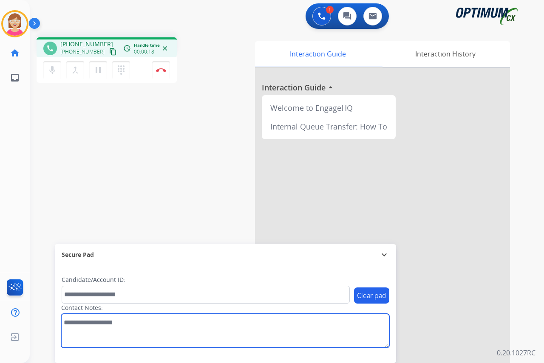
click at [79, 321] on textarea at bounding box center [225, 331] width 328 height 34
type textarea "********"
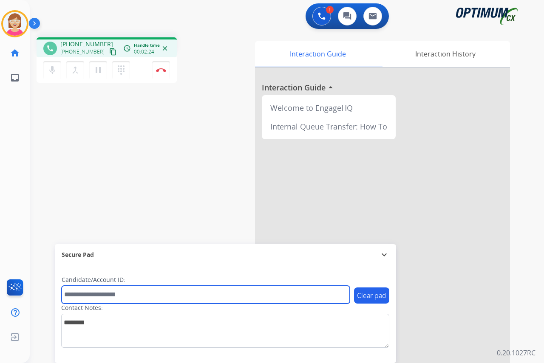
drag, startPoint x: 77, startPoint y: 296, endPoint x: 66, endPoint y: 294, distance: 11.2
click at [77, 296] on input "text" at bounding box center [206, 295] width 288 height 18
drag, startPoint x: 73, startPoint y: 293, endPoint x: 64, endPoint y: 290, distance: 8.9
click at [72, 293] on input "text" at bounding box center [206, 295] width 288 height 18
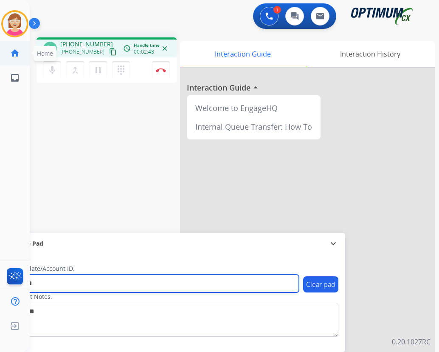
type input "*******"
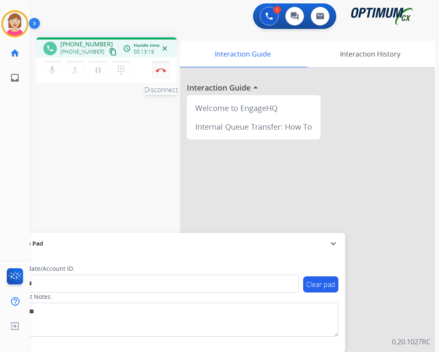
click at [158, 67] on button "Disconnect" at bounding box center [161, 70] width 18 height 18
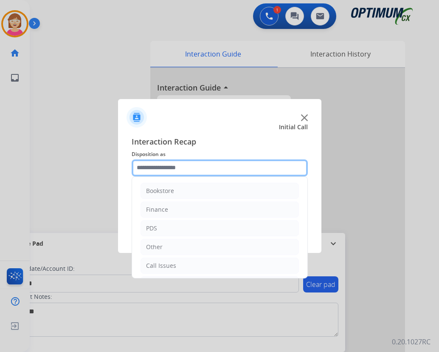
click at [141, 169] on input "text" at bounding box center [220, 167] width 176 height 17
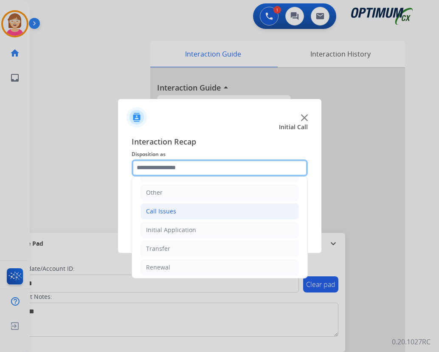
scroll to position [58, 0]
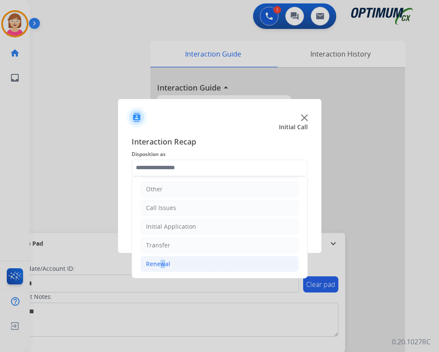
click at [158, 262] on div "Renewal" at bounding box center [158, 263] width 24 height 8
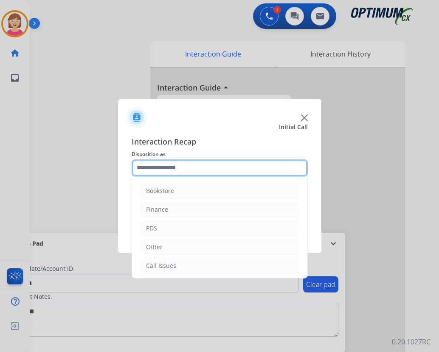
drag, startPoint x: 161, startPoint y: 265, endPoint x: 146, endPoint y: 166, distance: 99.3
click at [146, 166] on input "text" at bounding box center [220, 167] width 176 height 17
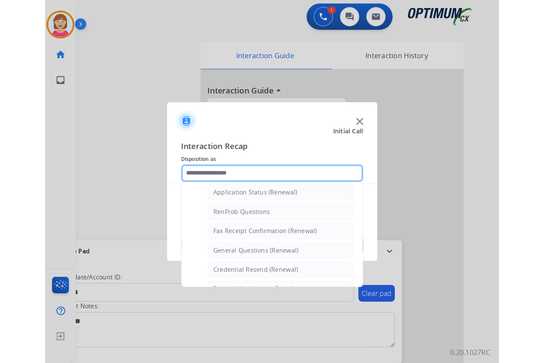
scroll to position [200, 0]
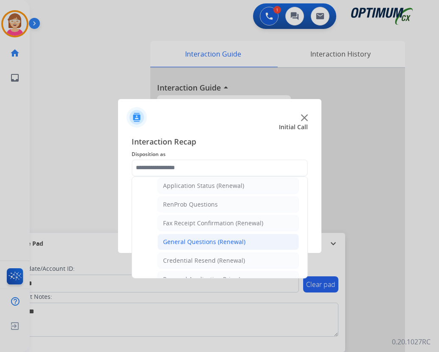
click at [188, 240] on div "General Questions (Renewal)" at bounding box center [204, 241] width 82 height 8
type input "**********"
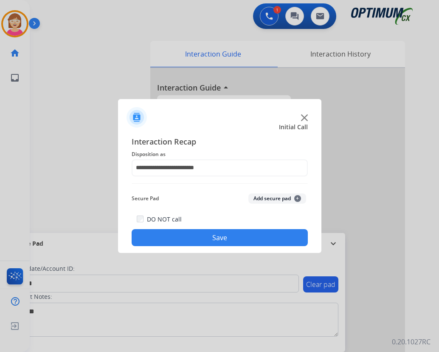
click at [298, 198] on span "+" at bounding box center [297, 198] width 7 height 7
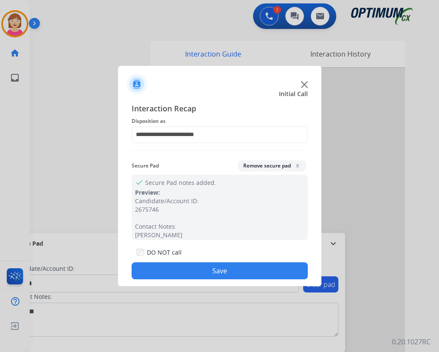
drag, startPoint x: 167, startPoint y: 266, endPoint x: 167, endPoint y: 271, distance: 4.3
click at [167, 271] on button "Save" at bounding box center [220, 270] width 176 height 17
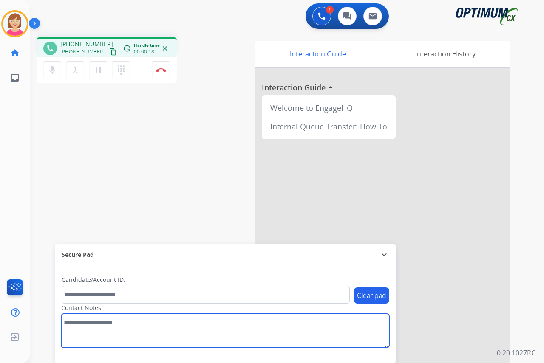
click at [73, 325] on textarea at bounding box center [225, 331] width 328 height 34
type textarea "******"
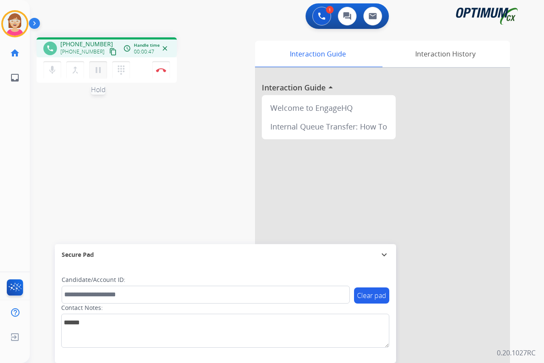
click at [99, 70] on mat-icon "pause" at bounding box center [98, 70] width 10 height 10
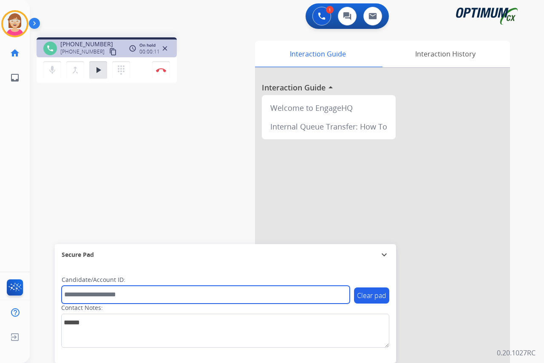
click at [122, 295] on input "text" at bounding box center [206, 295] width 288 height 18
drag, startPoint x: 122, startPoint y: 295, endPoint x: 79, endPoint y: 296, distance: 42.5
click at [79, 296] on input "text" at bounding box center [206, 295] width 288 height 18
type input "******"
click at [101, 290] on input "******" at bounding box center [206, 295] width 288 height 18
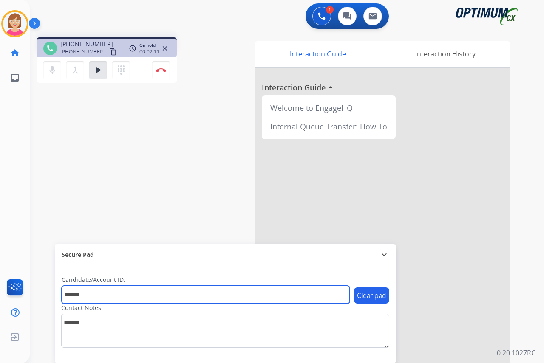
drag, startPoint x: 105, startPoint y: 292, endPoint x: 57, endPoint y: 292, distance: 48.0
click at [57, 296] on div "Clear pad Candidate/Account ID: ****** Contact Notes:" at bounding box center [225, 314] width 341 height 98
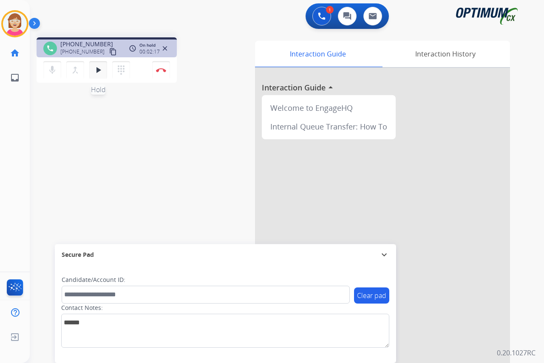
click at [98, 70] on mat-icon "play_arrow" at bounding box center [98, 70] width 10 height 10
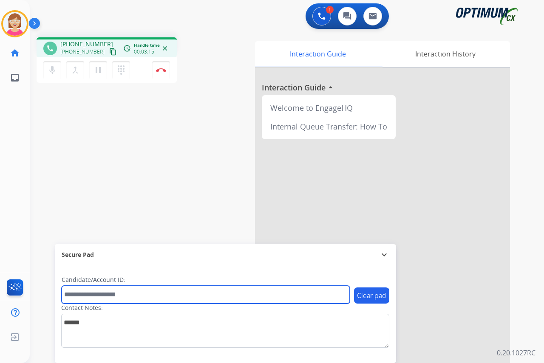
click at [73, 296] on input "text" at bounding box center [206, 295] width 288 height 18
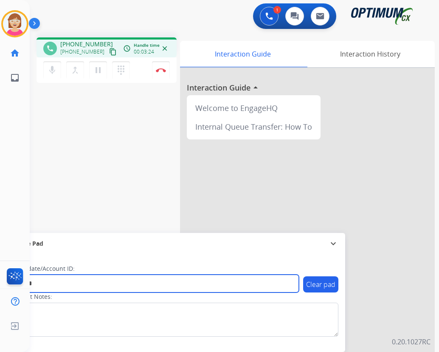
type input "*******"
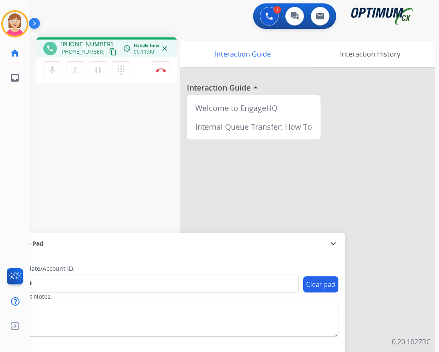
click at [167, 140] on div "phone [PHONE_NUMBER] [PHONE_NUMBER] content_copy access_time Call metrics Queue…" at bounding box center [224, 208] width 389 height 354
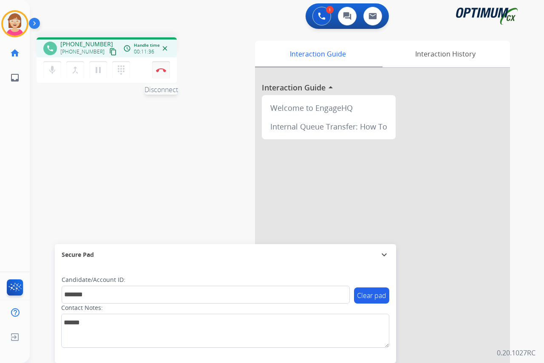
click at [159, 70] on img at bounding box center [161, 70] width 10 height 4
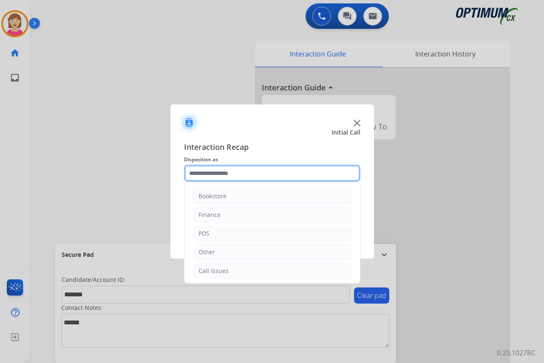
click at [199, 173] on input "text" at bounding box center [272, 173] width 176 height 17
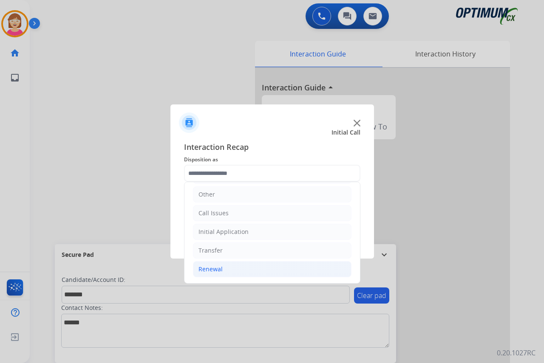
click at [209, 267] on div "Renewal" at bounding box center [210, 269] width 24 height 8
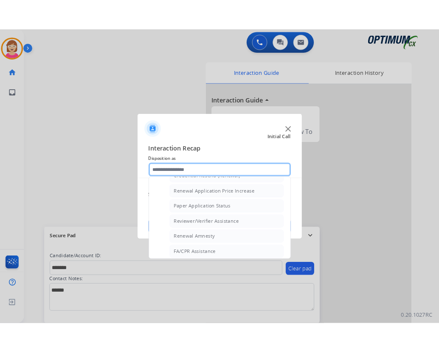
scroll to position [243, 0]
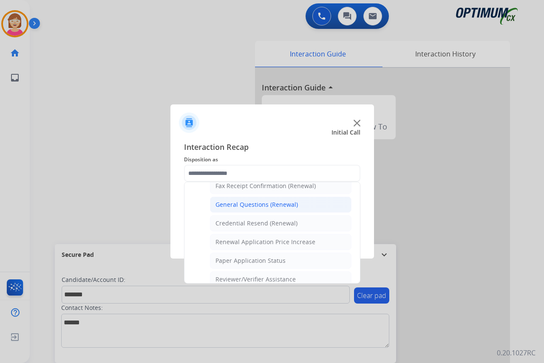
click at [246, 203] on div "General Questions (Renewal)" at bounding box center [256, 204] width 82 height 8
type input "**********"
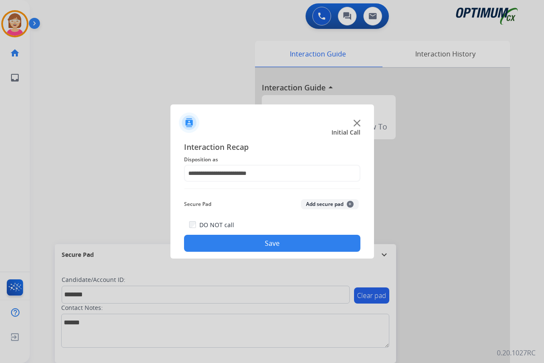
click at [349, 202] on span "+" at bounding box center [350, 204] width 7 height 7
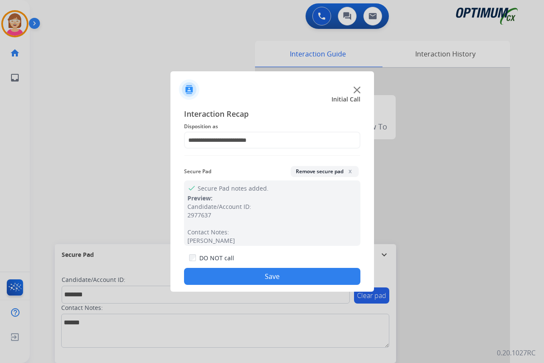
click at [228, 271] on button "Save" at bounding box center [272, 276] width 176 height 17
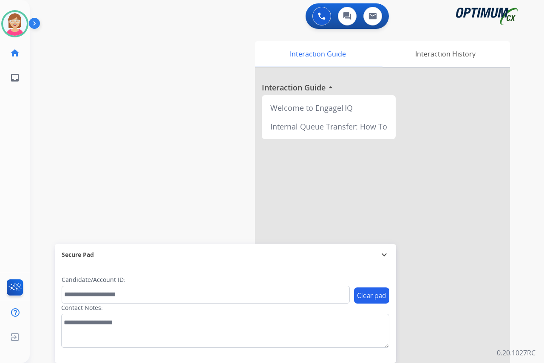
click at [12, 124] on div "[PERSON_NAME] Available Edit Avatar Agent: [PERSON_NAME] Profile: OCX Training …" at bounding box center [15, 181] width 30 height 363
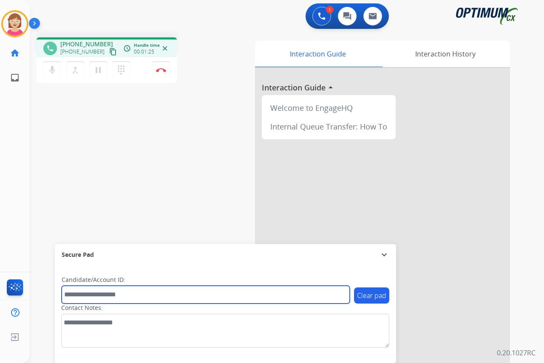
click at [70, 293] on input "text" at bounding box center [206, 295] width 288 height 18
click at [68, 299] on input "text" at bounding box center [206, 295] width 288 height 18
type input "*******"
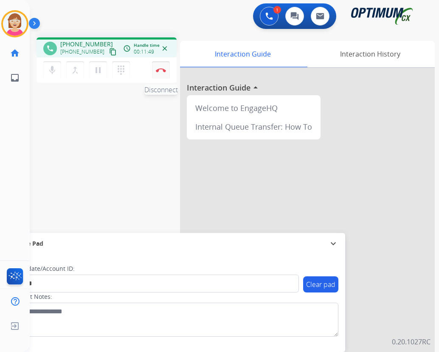
click at [158, 68] on button "Disconnect" at bounding box center [161, 70] width 18 height 18
click at [161, 67] on button "Disconnect" at bounding box center [161, 70] width 18 height 18
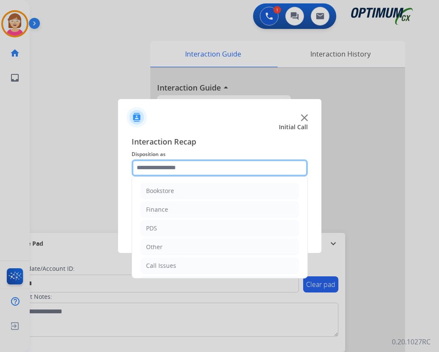
click at [149, 165] on input "text" at bounding box center [220, 167] width 176 height 17
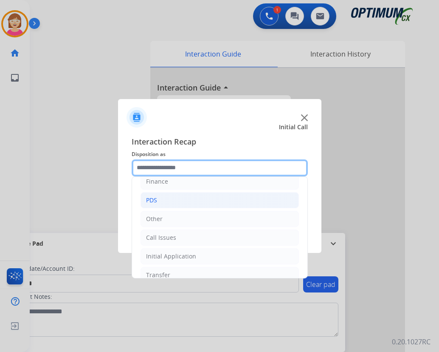
scroll to position [58, 0]
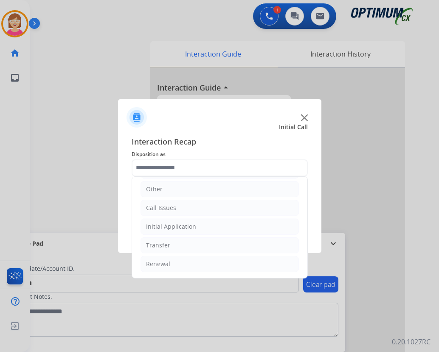
click at [173, 217] on ul "Bookstore Finance PDS Other Call Issues Initial Application Transfer Renewal" at bounding box center [219, 198] width 175 height 159
click at [173, 225] on div "Initial Application" at bounding box center [171, 226] width 50 height 8
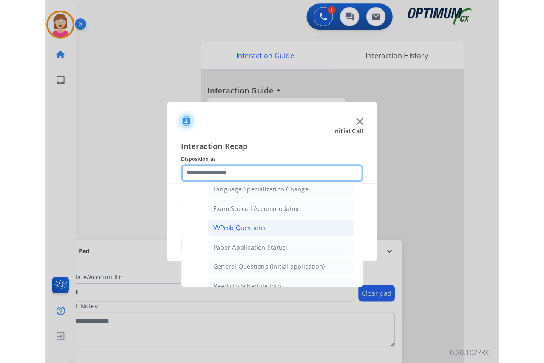
scroll to position [440, 0]
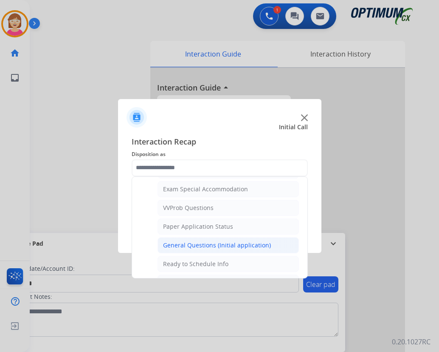
click at [181, 248] on div "General Questions (Initial application)" at bounding box center [217, 245] width 108 height 8
type input "**********"
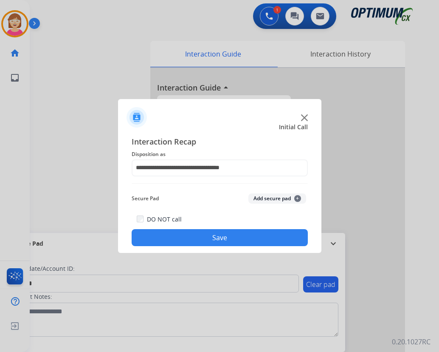
click at [299, 196] on span "+" at bounding box center [297, 198] width 7 height 7
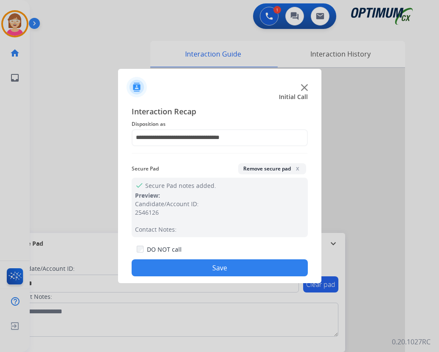
drag, startPoint x: 177, startPoint y: 263, endPoint x: 183, endPoint y: 261, distance: 5.9
click at [180, 262] on button "Save" at bounding box center [220, 267] width 176 height 17
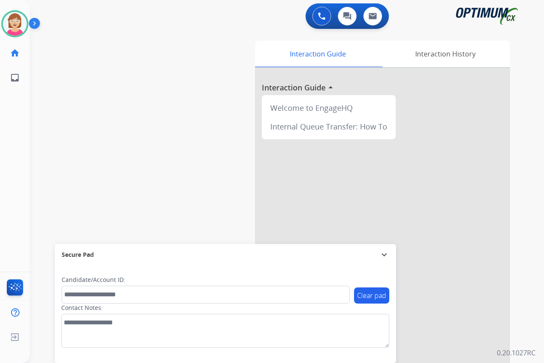
click at [12, 109] on div "[PERSON_NAME] Available Edit Avatar Agent: [PERSON_NAME] Profile: OCX Training …" at bounding box center [15, 181] width 30 height 363
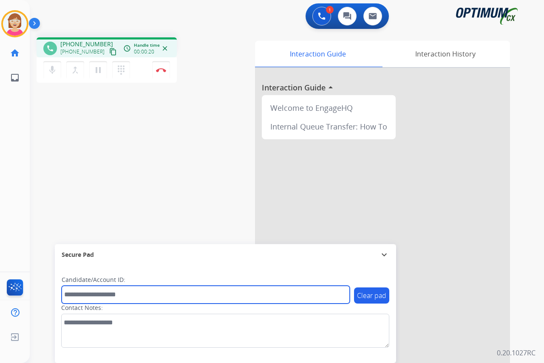
click at [75, 296] on input "text" at bounding box center [206, 295] width 288 height 18
click at [68, 295] on input "text" at bounding box center [206, 295] width 288 height 18
type input "*******"
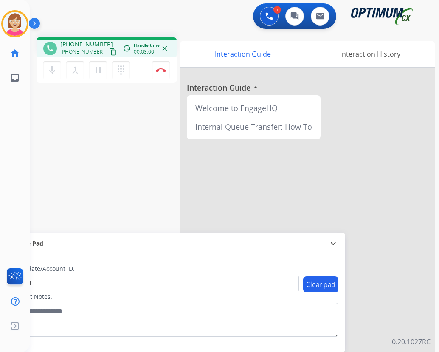
drag, startPoint x: 180, startPoint y: 147, endPoint x: 177, endPoint y: 143, distance: 5.7
click at [179, 144] on div "phone [PHONE_NUMBER] [PHONE_NUMBER] content_copy access_time Call metrics Queue…" at bounding box center [224, 208] width 389 height 354
click at [97, 70] on mat-icon "pause" at bounding box center [98, 70] width 10 height 10
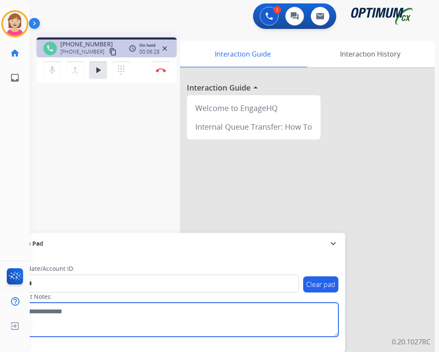
click at [175, 321] on textarea at bounding box center [175, 319] width 328 height 34
drag, startPoint x: 175, startPoint y: 321, endPoint x: 111, endPoint y: 316, distance: 64.3
click at [111, 316] on textarea at bounding box center [175, 319] width 328 height 34
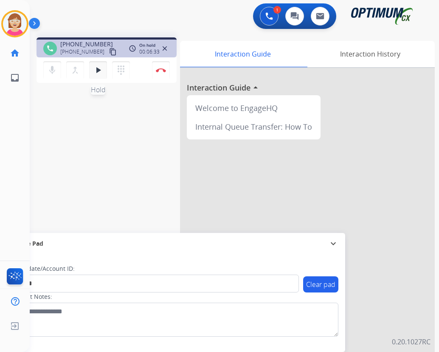
click at [99, 68] on mat-icon "play_arrow" at bounding box center [98, 70] width 10 height 10
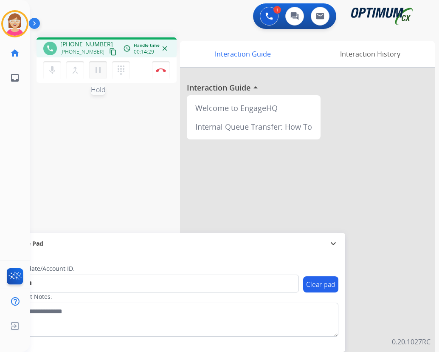
click at [97, 72] on mat-icon "pause" at bounding box center [98, 70] width 10 height 10
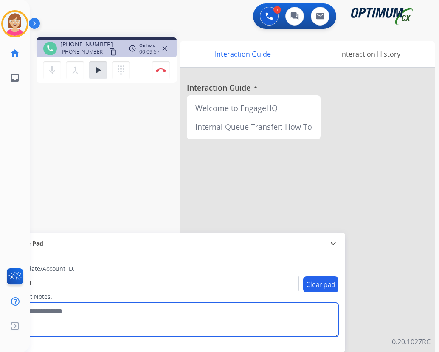
click at [178, 318] on textarea at bounding box center [175, 319] width 328 height 34
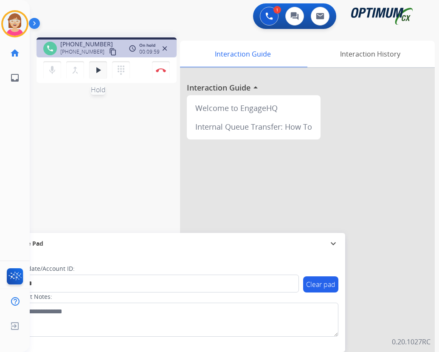
click at [98, 69] on mat-icon "play_arrow" at bounding box center [98, 70] width 10 height 10
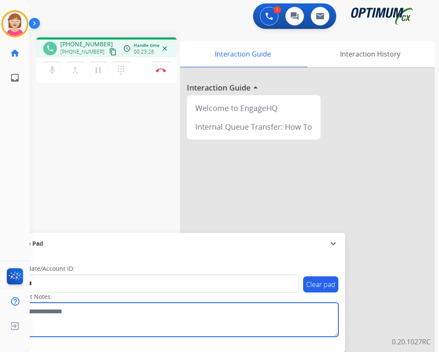
click at [189, 304] on textarea at bounding box center [175, 319] width 328 height 34
type textarea "**********"
drag, startPoint x: 86, startPoint y: 311, endPoint x: 92, endPoint y: 309, distance: 6.6
click at [86, 311] on textarea at bounding box center [175, 319] width 328 height 34
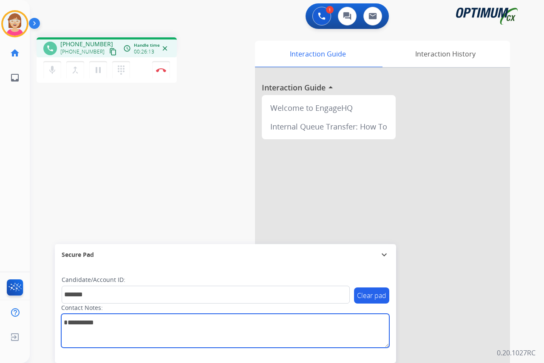
drag, startPoint x: 106, startPoint y: 323, endPoint x: 59, endPoint y: 321, distance: 47.2
click at [59, 321] on div "Clear pad Candidate/Account ID: ******* Contact Notes:" at bounding box center [225, 314] width 341 height 98
paste textarea "**********"
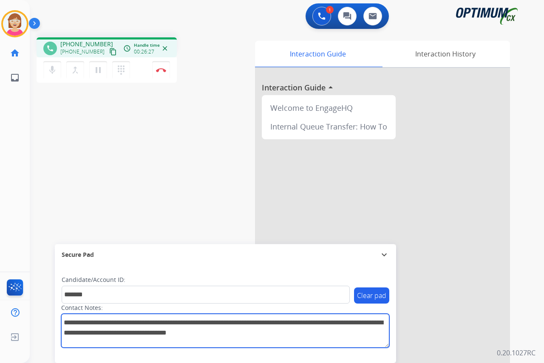
drag, startPoint x: 276, startPoint y: 333, endPoint x: 64, endPoint y: 317, distance: 212.9
click at [64, 317] on textarea at bounding box center [225, 331] width 328 height 34
click at [276, 333] on textarea at bounding box center [225, 331] width 328 height 34
drag, startPoint x: 255, startPoint y: 333, endPoint x: 62, endPoint y: 314, distance: 194.1
click at [62, 314] on textarea at bounding box center [225, 331] width 328 height 34
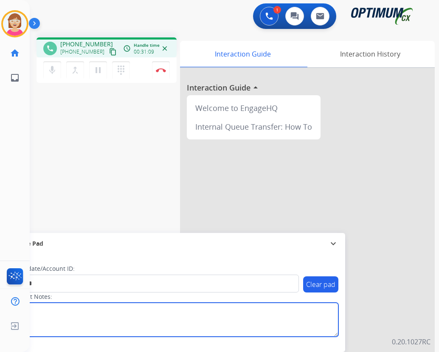
type textarea "*"
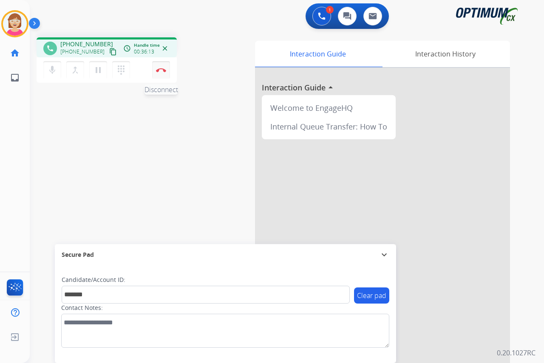
click at [160, 67] on button "Disconnect" at bounding box center [161, 70] width 18 height 18
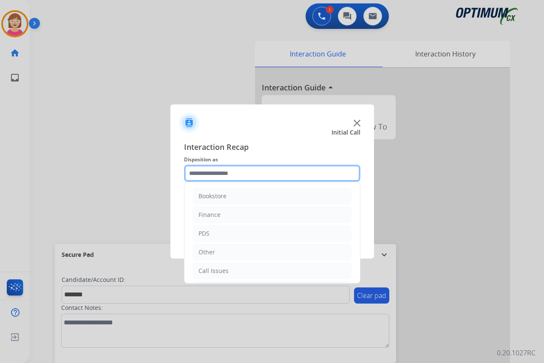
click at [197, 174] on input "text" at bounding box center [272, 173] width 176 height 17
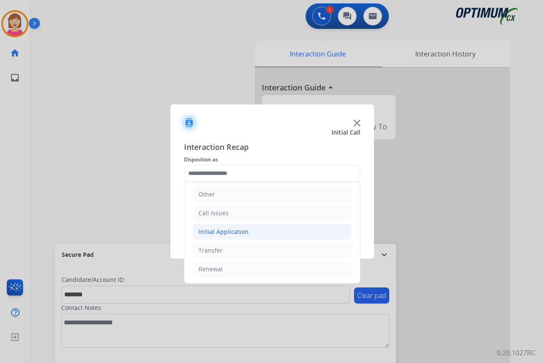
click at [209, 234] on div "Initial Application" at bounding box center [223, 232] width 50 height 8
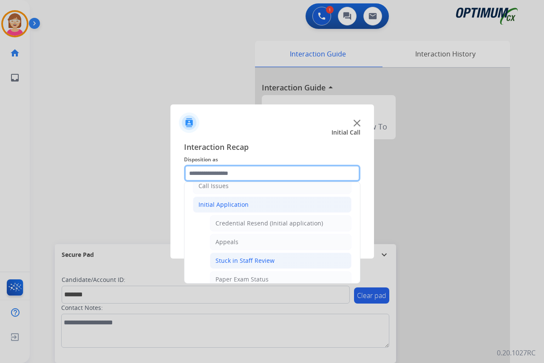
scroll to position [100, 0]
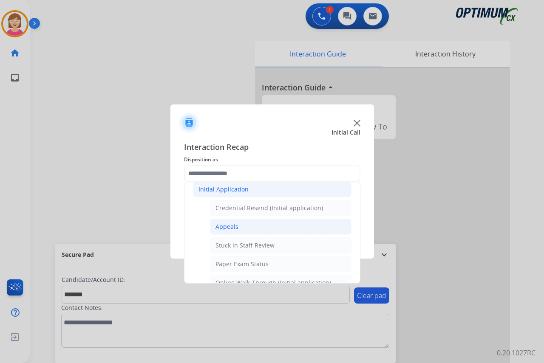
click at [219, 227] on div "Appeals" at bounding box center [226, 227] width 23 height 8
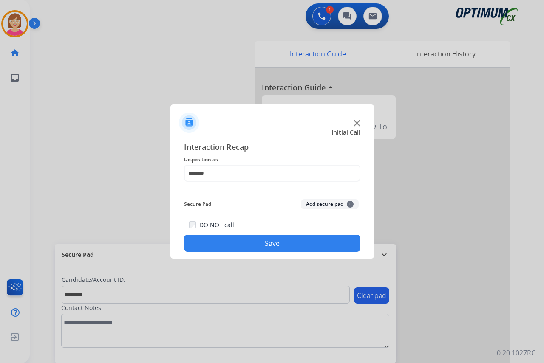
click at [350, 203] on span "+" at bounding box center [350, 204] width 7 height 7
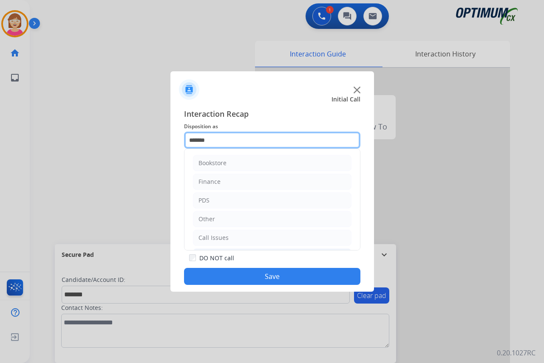
click at [220, 141] on input "*******" at bounding box center [272, 140] width 176 height 17
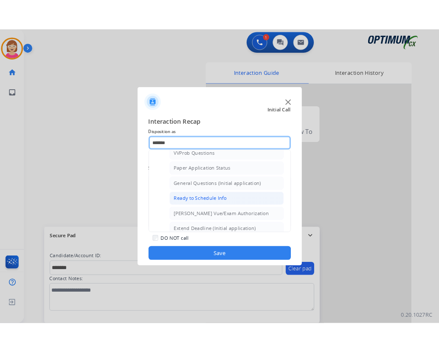
scroll to position [510, 0]
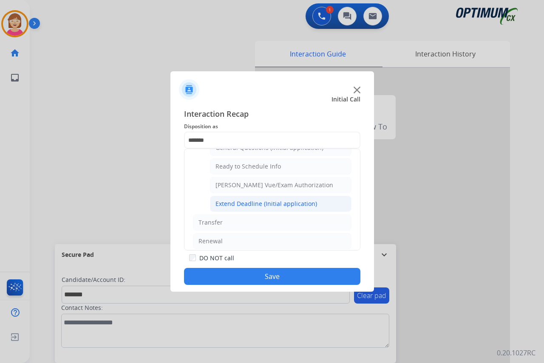
click at [246, 203] on div "Extend Deadline (Initial application)" at bounding box center [265, 204] width 101 height 8
type input "**********"
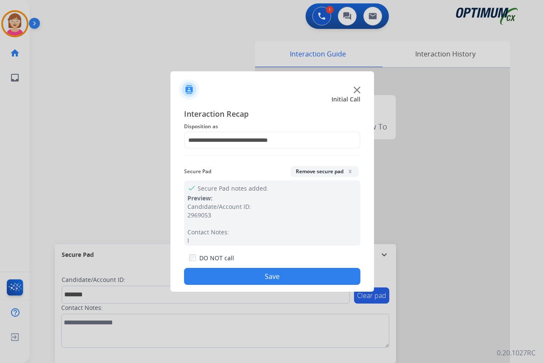
click at [246, 274] on button "Save" at bounding box center [272, 276] width 176 height 17
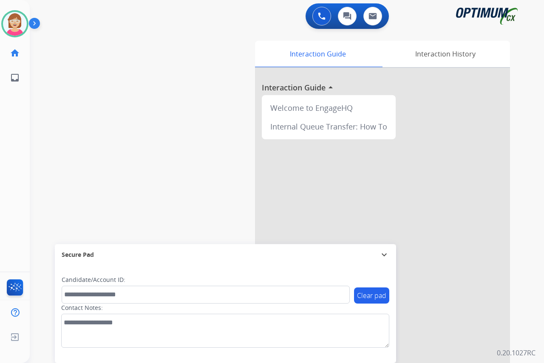
click at [8, 139] on div "[PERSON_NAME] Available Edit Avatar Agent: [PERSON_NAME] Profile: OCX Training …" at bounding box center [15, 181] width 30 height 363
click at [10, 153] on div "[PERSON_NAME] Available Edit Avatar Agent: [PERSON_NAME] Profile: OCX Training …" at bounding box center [15, 181] width 30 height 363
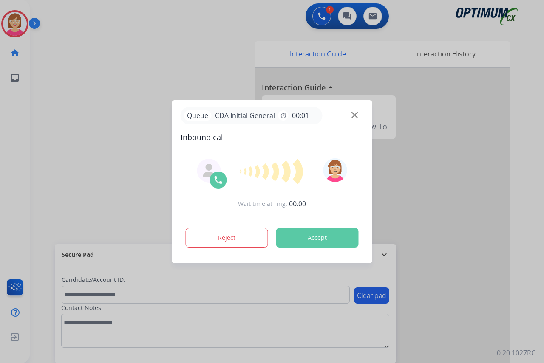
drag, startPoint x: 14, startPoint y: 107, endPoint x: 16, endPoint y: 117, distance: 10.1
click at [16, 117] on div at bounding box center [272, 181] width 544 height 363
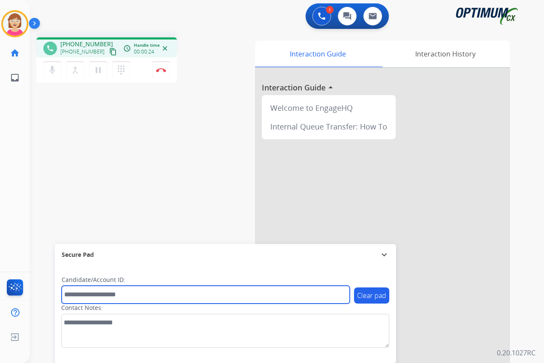
click at [83, 299] on input "text" at bounding box center [206, 295] width 288 height 18
type input "*******"
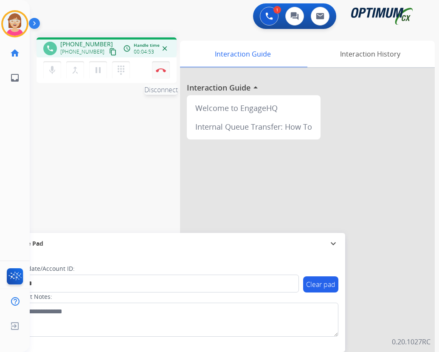
click at [161, 69] on img at bounding box center [161, 70] width 10 height 4
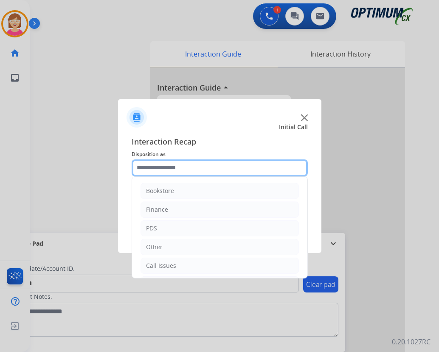
click at [150, 171] on input "text" at bounding box center [220, 167] width 176 height 17
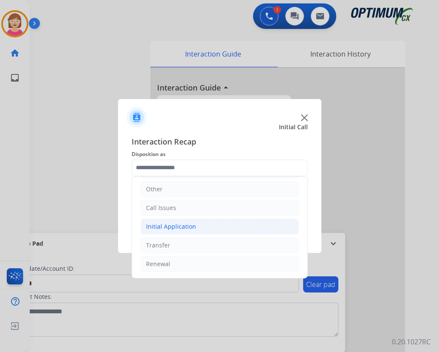
click at [171, 226] on div "Initial Application" at bounding box center [171, 226] width 50 height 8
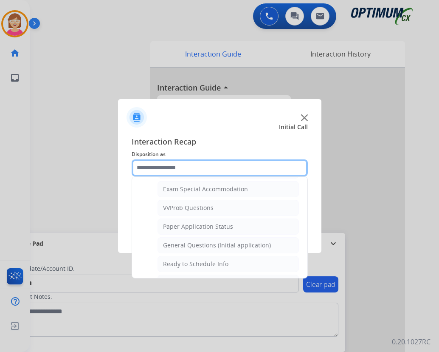
scroll to position [482, 0]
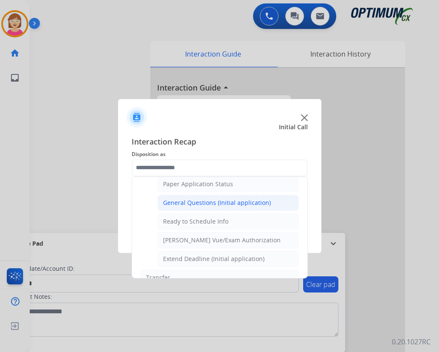
click at [195, 199] on div "General Questions (Initial application)" at bounding box center [217, 202] width 108 height 8
type input "**********"
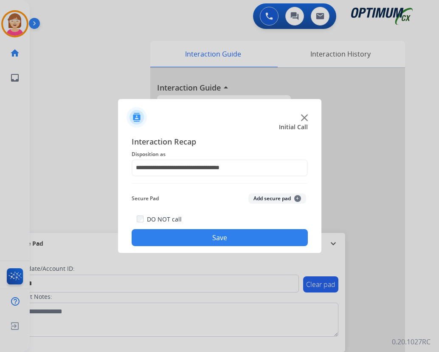
click at [297, 197] on span "+" at bounding box center [297, 198] width 7 height 7
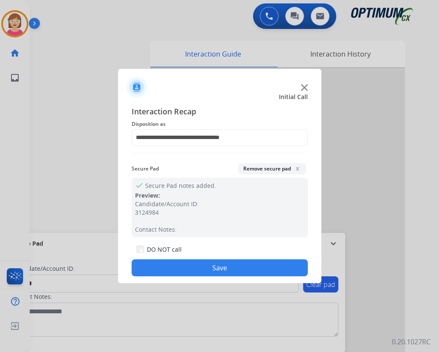
click at [173, 265] on button "Save" at bounding box center [220, 267] width 176 height 17
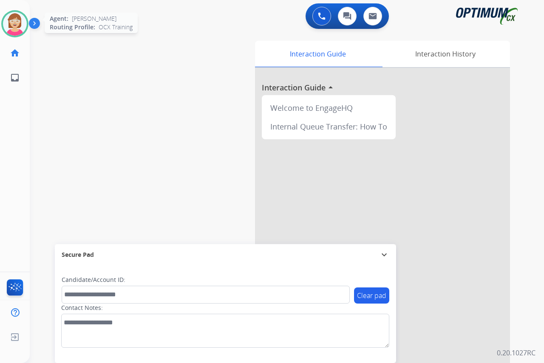
click at [14, 17] on img at bounding box center [15, 24] width 24 height 24
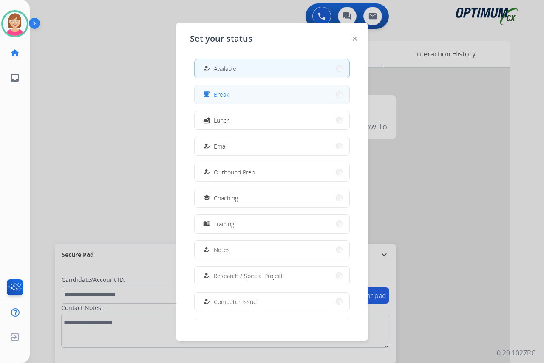
click at [227, 91] on span "Break" at bounding box center [221, 94] width 15 height 9
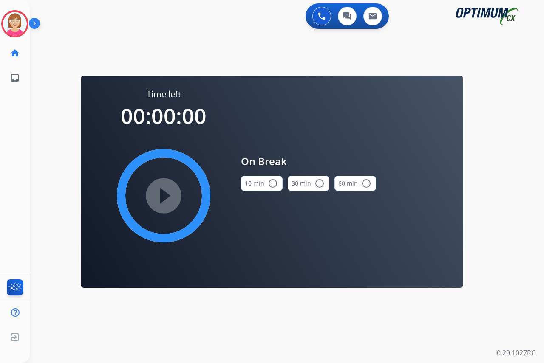
click at [274, 189] on button "10 min radio_button_unchecked" at bounding box center [262, 183] width 42 height 15
click at [162, 193] on mat-icon "play_circle_filled" at bounding box center [163, 196] width 10 height 10
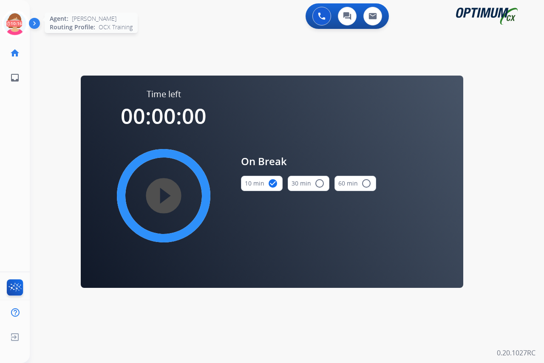
click at [11, 15] on icon at bounding box center [15, 24] width 28 height 28
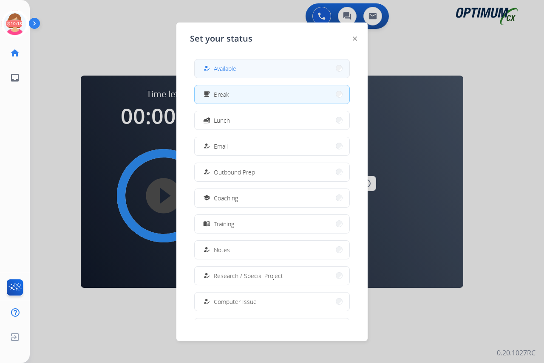
click at [224, 68] on span "Available" at bounding box center [225, 68] width 23 height 9
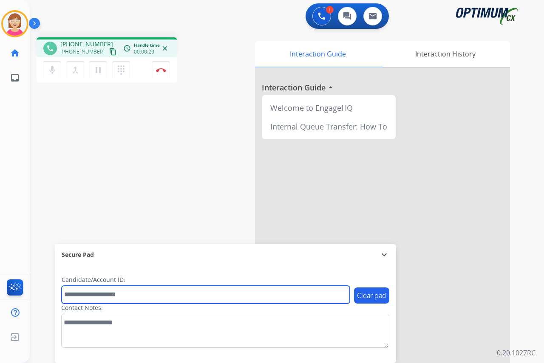
click at [78, 296] on input "text" at bounding box center [206, 295] width 288 height 18
click at [78, 293] on input "***" at bounding box center [206, 295] width 288 height 18
type input "*******"
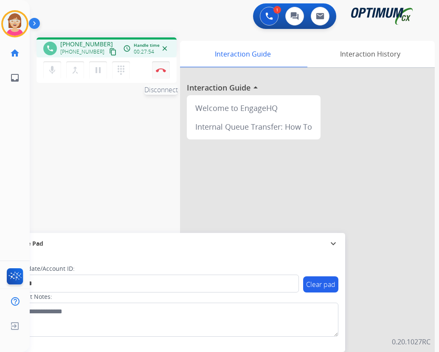
click at [160, 69] on img at bounding box center [161, 70] width 10 height 4
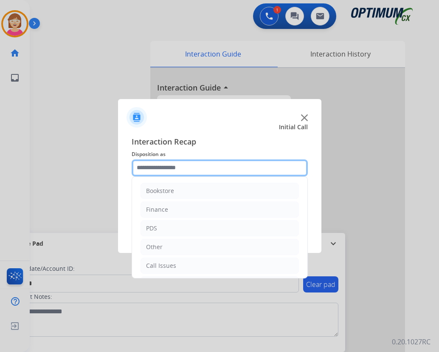
click at [147, 166] on input "text" at bounding box center [220, 167] width 176 height 17
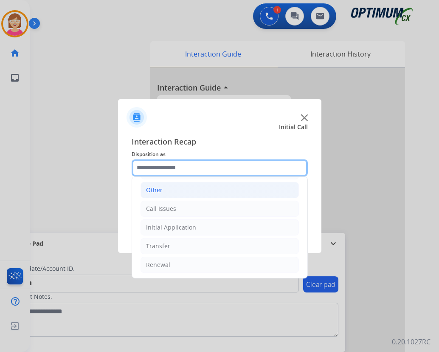
scroll to position [58, 0]
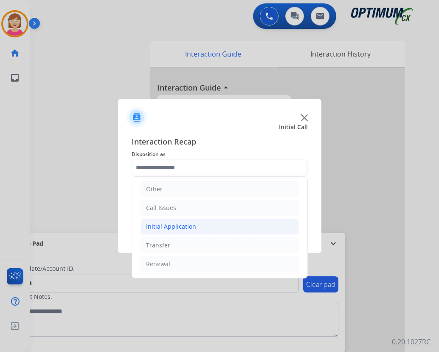
click at [179, 226] on div "Initial Application" at bounding box center [171, 226] width 50 height 8
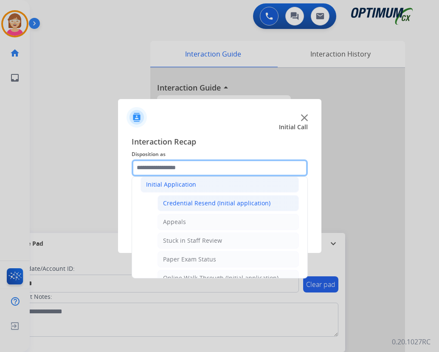
scroll to position [100, 0]
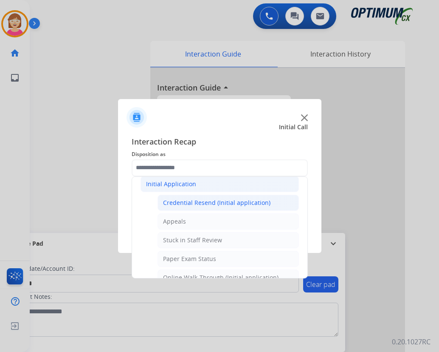
click at [199, 205] on div "Credential Resend (Initial application)" at bounding box center [216, 202] width 107 height 8
type input "**********"
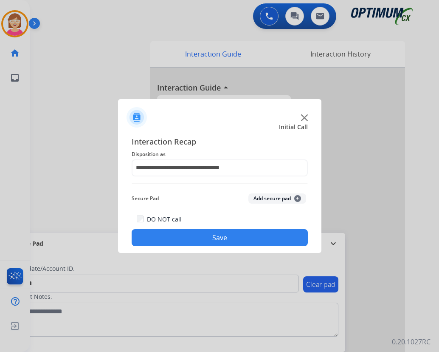
click at [297, 197] on span "+" at bounding box center [297, 198] width 7 height 7
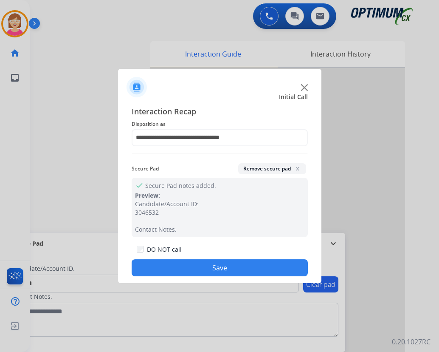
click at [194, 260] on button "Save" at bounding box center [220, 267] width 176 height 17
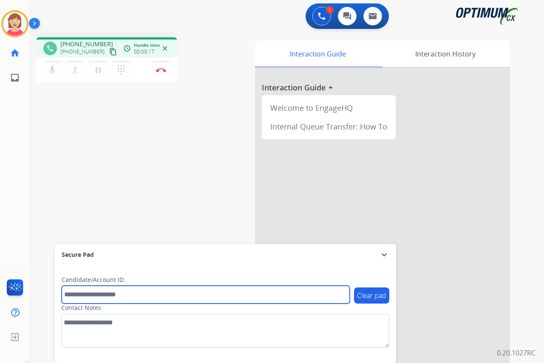
click at [73, 293] on input "text" at bounding box center [206, 295] width 288 height 18
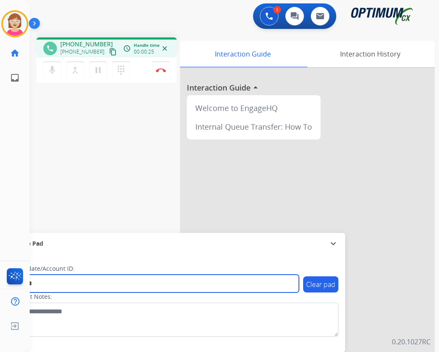
type input "*******"
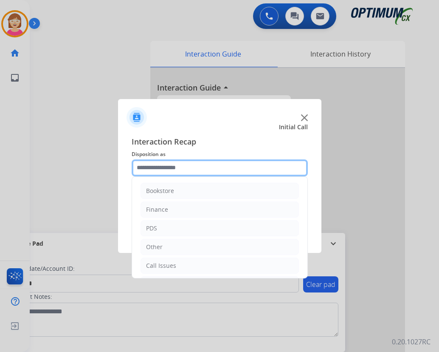
click at [147, 166] on input "text" at bounding box center [220, 167] width 176 height 17
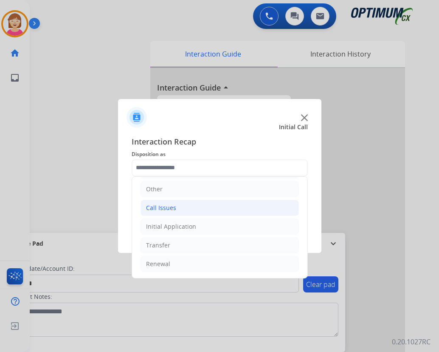
click at [172, 208] on div "Call Issues" at bounding box center [161, 207] width 30 height 8
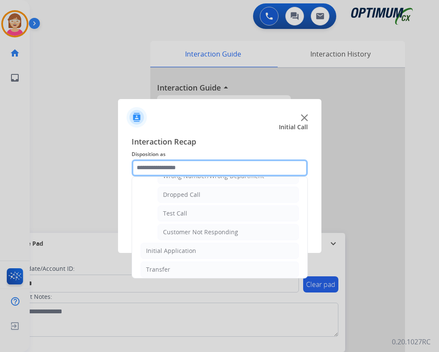
scroll to position [143, 0]
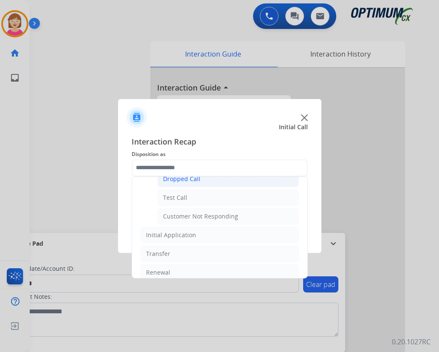
click at [176, 179] on div "Dropped Call" at bounding box center [181, 179] width 37 height 8
type input "**********"
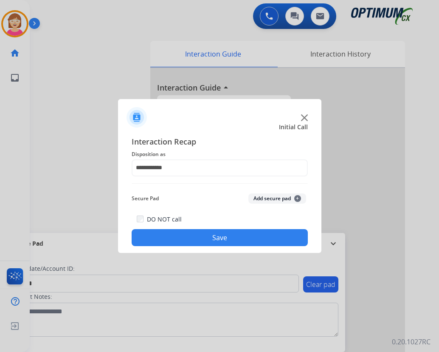
click at [298, 197] on span "+" at bounding box center [297, 198] width 7 height 7
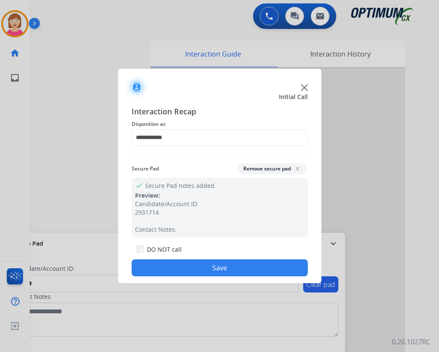
click at [186, 266] on button "Save" at bounding box center [220, 267] width 176 height 17
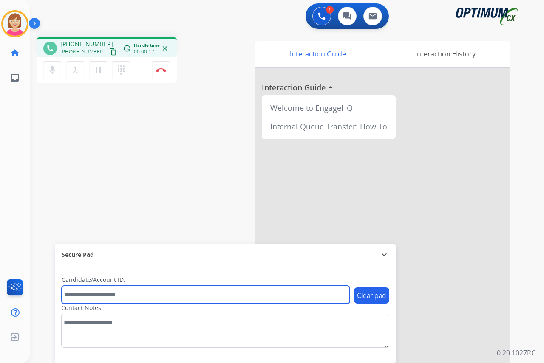
click at [82, 296] on input "text" at bounding box center [206, 295] width 288 height 18
type input "*******"
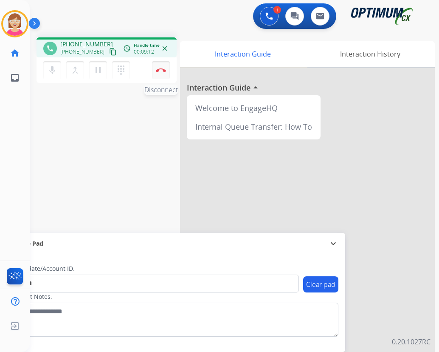
click at [158, 68] on img at bounding box center [161, 70] width 10 height 4
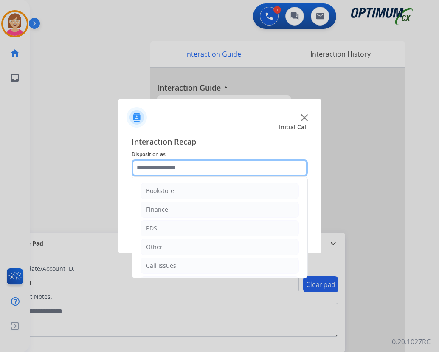
click at [150, 166] on input "text" at bounding box center [220, 167] width 176 height 17
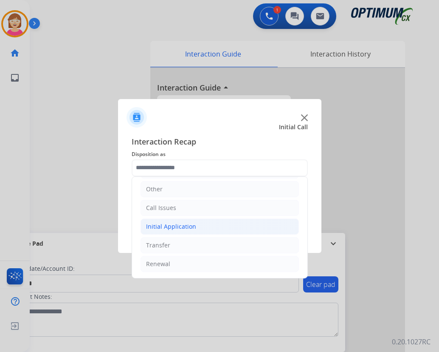
click at [163, 225] on div "Initial Application" at bounding box center [171, 226] width 50 height 8
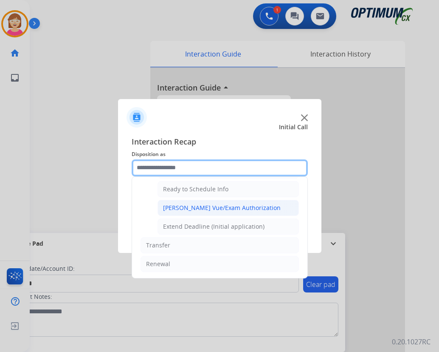
scroll to position [430, 0]
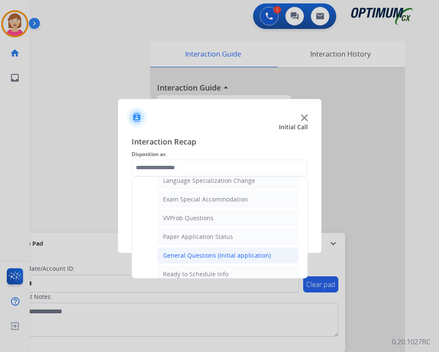
click at [193, 255] on div "General Questions (Initial application)" at bounding box center [217, 255] width 108 height 8
type input "**********"
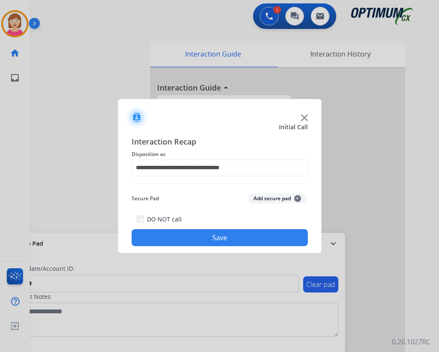
click at [298, 197] on span "+" at bounding box center [297, 198] width 7 height 7
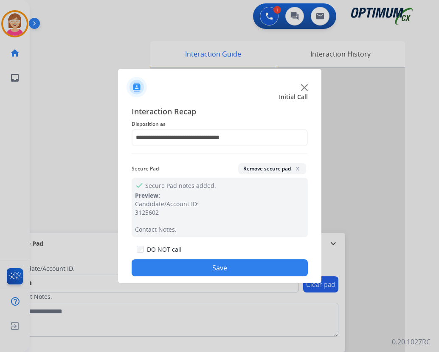
click at [172, 265] on button "Save" at bounding box center [220, 267] width 176 height 17
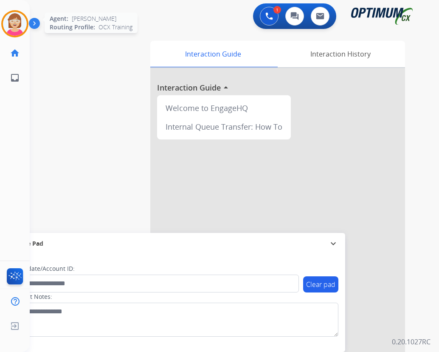
click at [14, 21] on img at bounding box center [15, 24] width 24 height 24
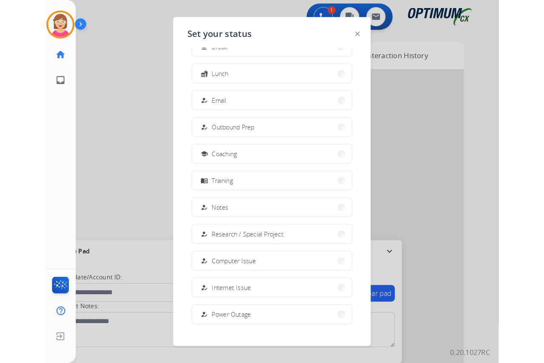
scroll to position [80, 0]
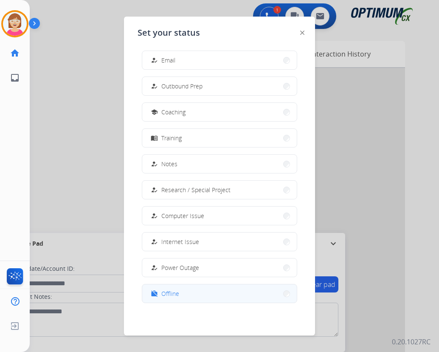
click at [174, 295] on span "Offline" at bounding box center [170, 293] width 18 height 9
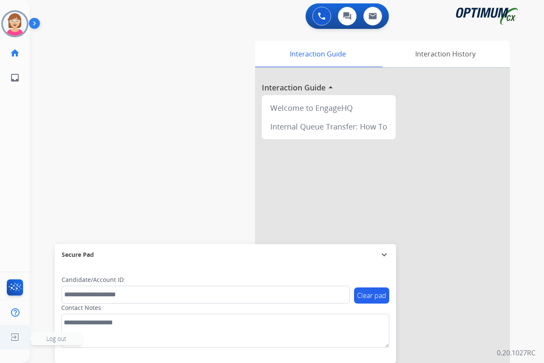
click at [52, 340] on span "Log out" at bounding box center [56, 339] width 20 height 8
